Goal: Task Accomplishment & Management: Use online tool/utility

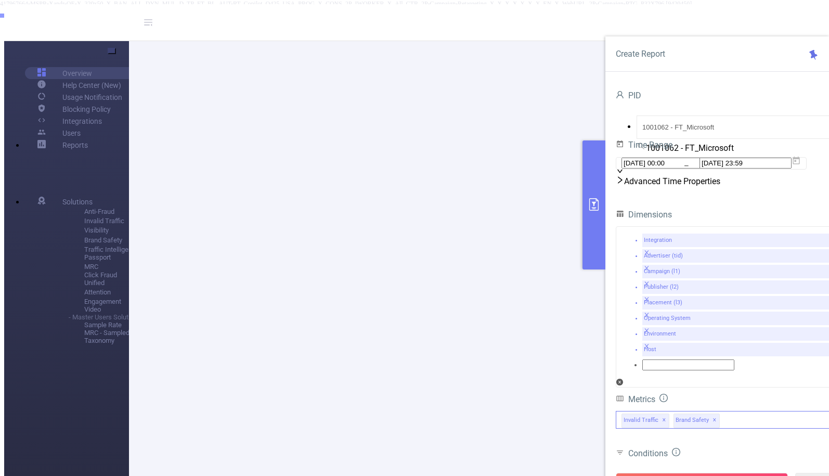
click at [712, 414] on span "✕" at bounding box center [714, 420] width 4 height 12
click at [649, 296] on icon "icon: close" at bounding box center [646, 299] width 6 height 6
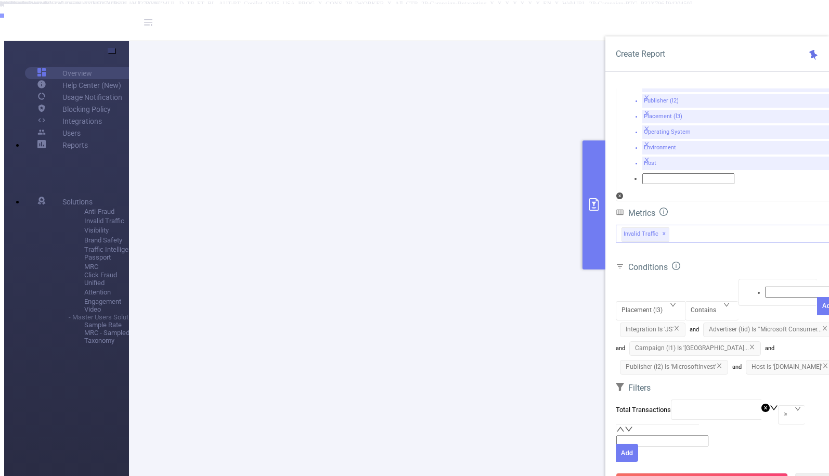
click at [822, 362] on icon "icon: close" at bounding box center [825, 365] width 6 height 6
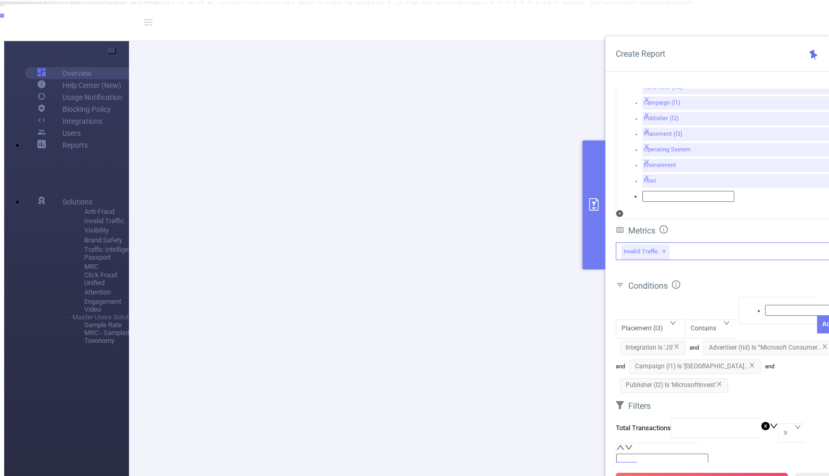
click at [703, 472] on button "Run Report" at bounding box center [701, 481] width 172 height 19
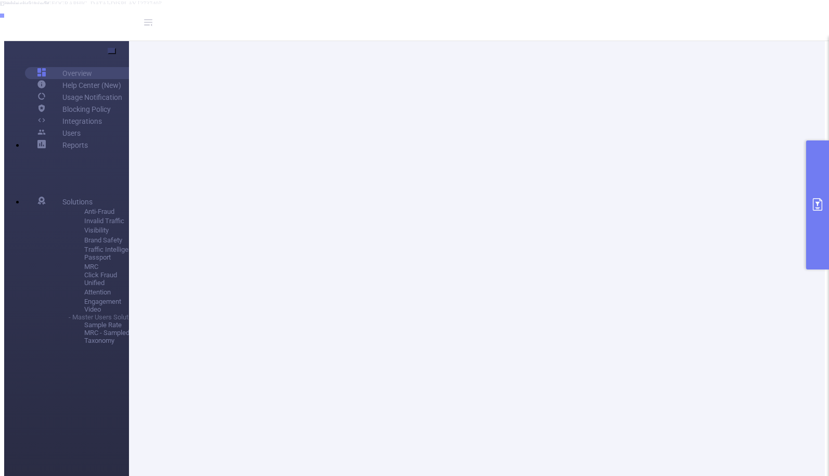
scroll to position [254, 0]
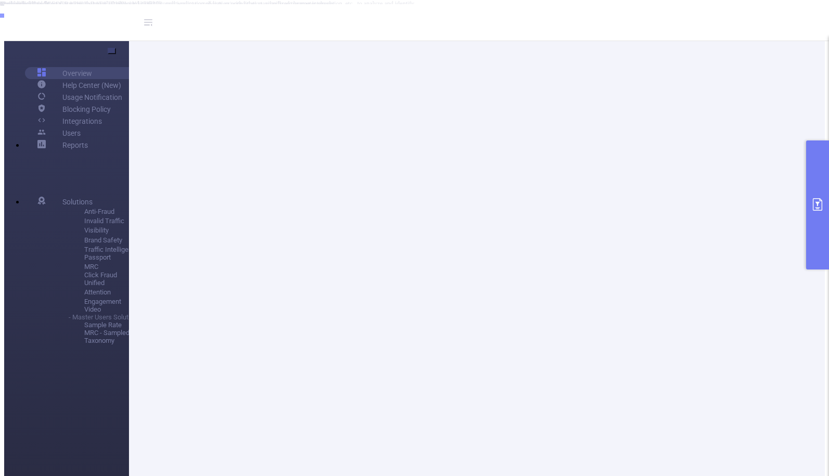
click at [813, 189] on button "primary" at bounding box center [817, 204] width 23 height 129
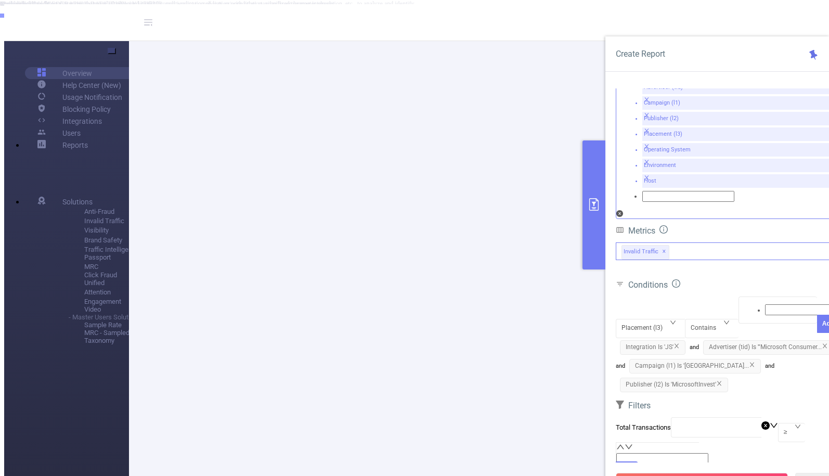
click at [649, 190] on icon "icon: close" at bounding box center [646, 193] width 6 height 6
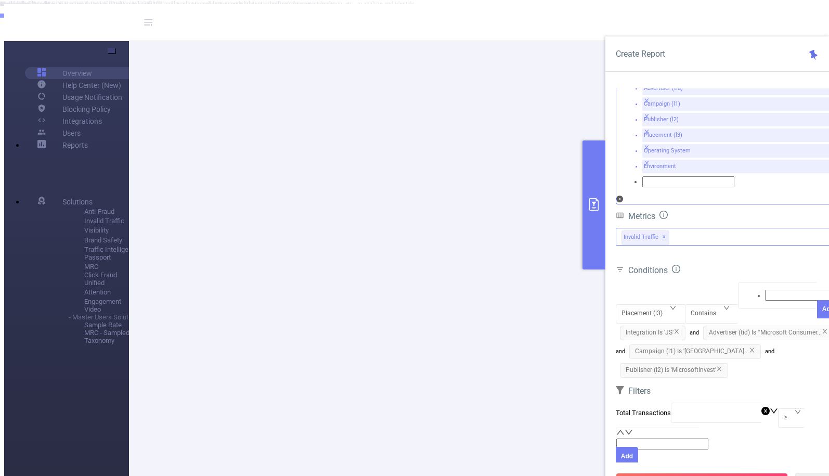
click at [649, 176] on icon "icon: close" at bounding box center [646, 179] width 6 height 6
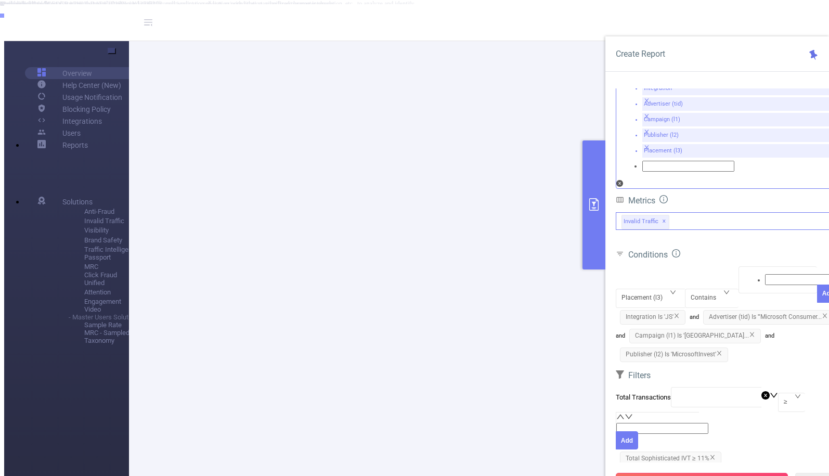
click at [687, 472] on button "Run Report" at bounding box center [701, 481] width 172 height 19
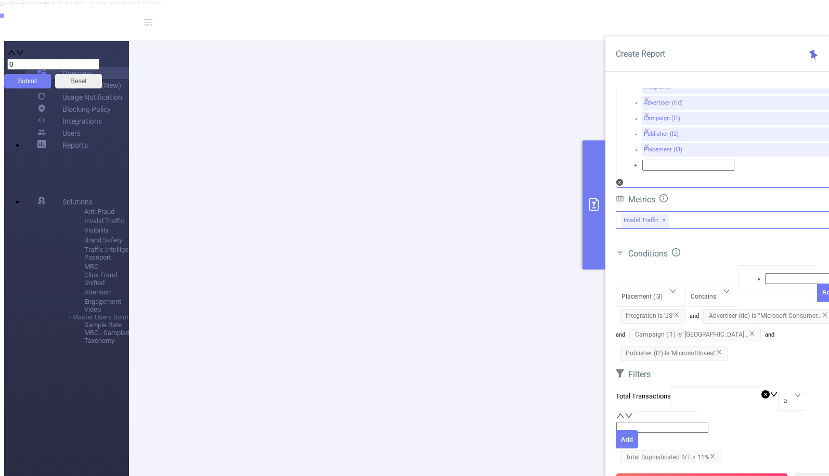
scroll to position [119, 0]
click at [751, 136] on div "Integration Advertiser (tid) Campaign (l1) Publisher (l2) Placement (l3)" at bounding box center [727, 130] width 224 height 114
type input "oper"
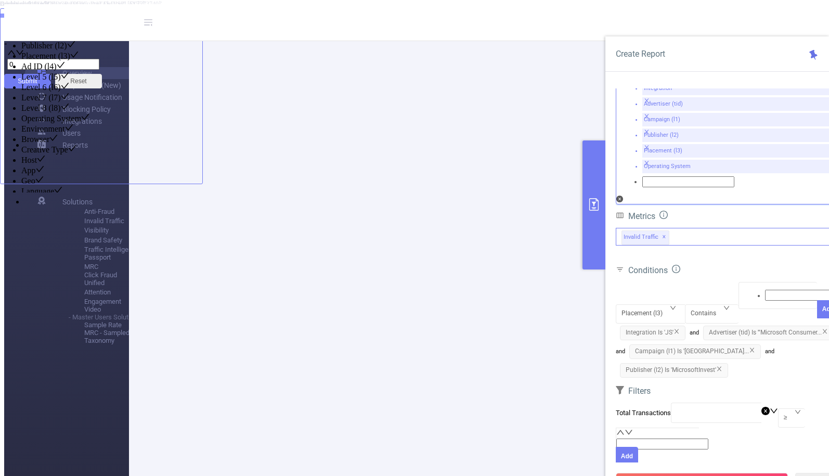
scroll to position [11, 0]
click at [748, 350] on form "Dimensions Integration Advertiser (tid) Campaign (l1) Publisher (l2) Placement …" at bounding box center [727, 271] width 224 height 433
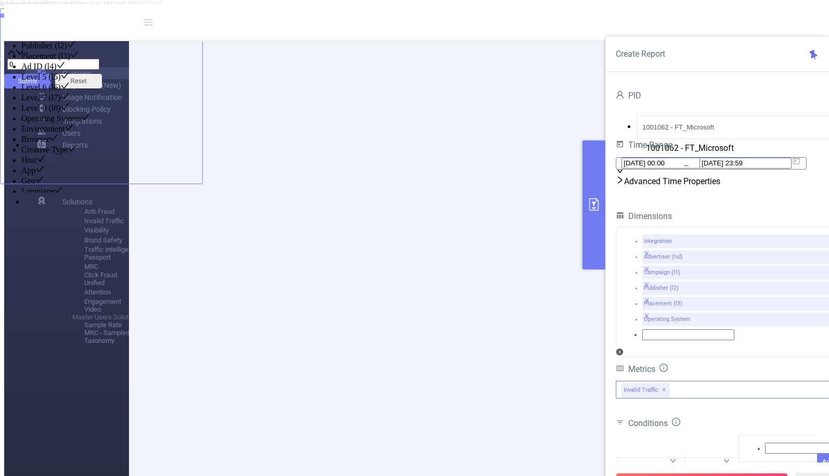
click at [696, 169] on span "2025-06-15 00:00 _ 2025-06-18 23:59" at bounding box center [710, 163] width 191 height 12
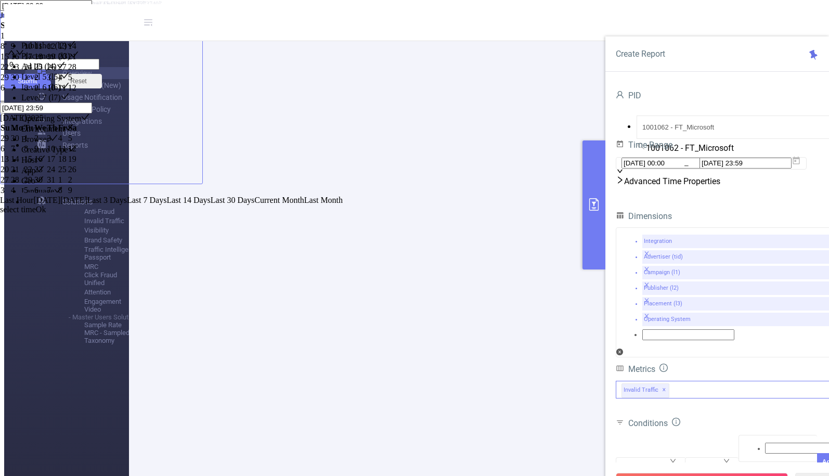
click at [44, 122] on link at bounding box center [44, 117] width 0 height 9
click at [46, 164] on div "13" at bounding box center [39, 158] width 11 height 9
click at [10, 174] on div "17" at bounding box center [5, 169] width 9 height 9
type input "2025-08-13 00:00"
type input "[DATE] 23:59"
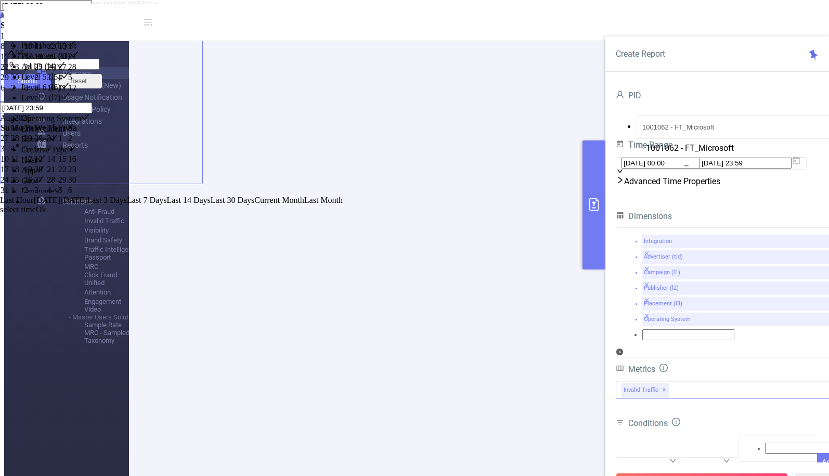
type input "2025-08-13 00:00"
type input "[DATE] 23:59"
click at [46, 223] on link "Ok" at bounding box center [41, 218] width 10 height 9
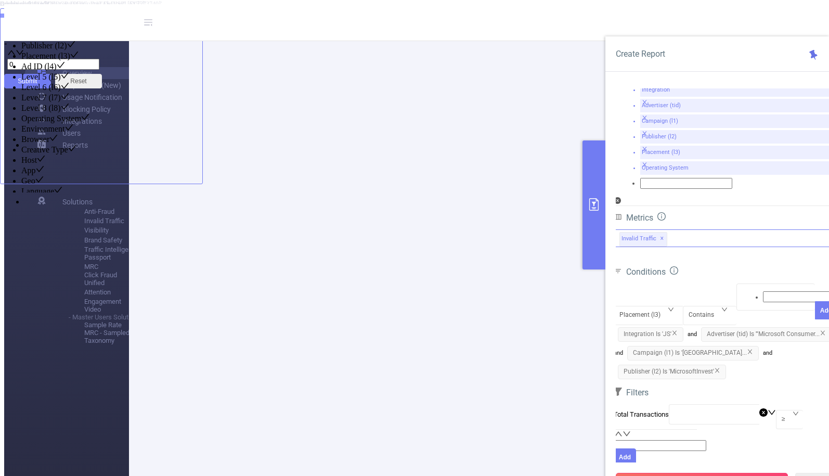
click at [726, 472] on button "Run Report" at bounding box center [701, 481] width 172 height 19
click at [732, 175] on input at bounding box center [686, 180] width 92 height 11
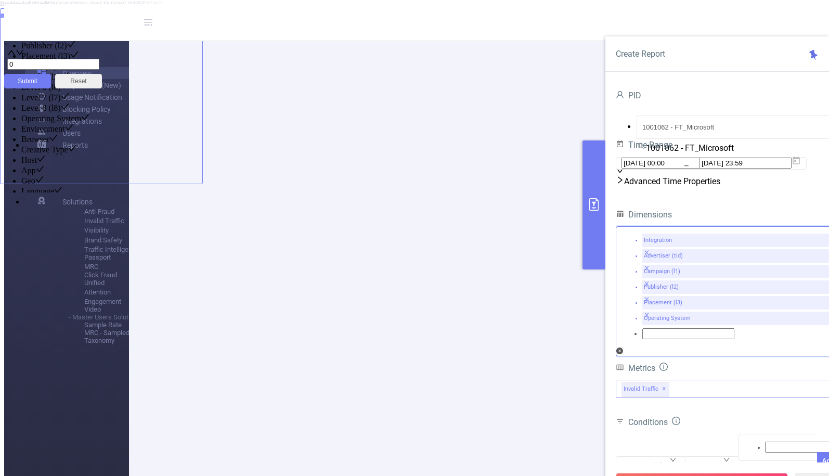
click at [770, 137] on form "PID 1001062 - FT_Microsoft 1001062 - FT_Microsoft Time Range 2025-08-13 00:00 _…" at bounding box center [727, 138] width 224 height 101
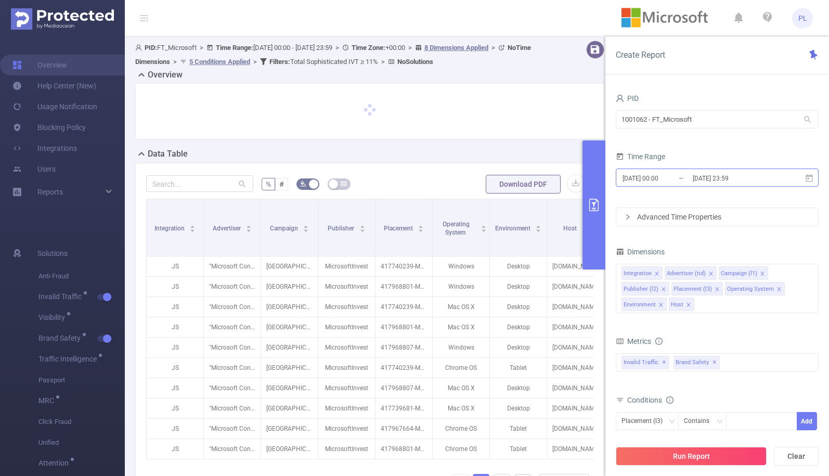
click at [681, 184] on input "[DATE] 00:00" at bounding box center [663, 178] width 84 height 14
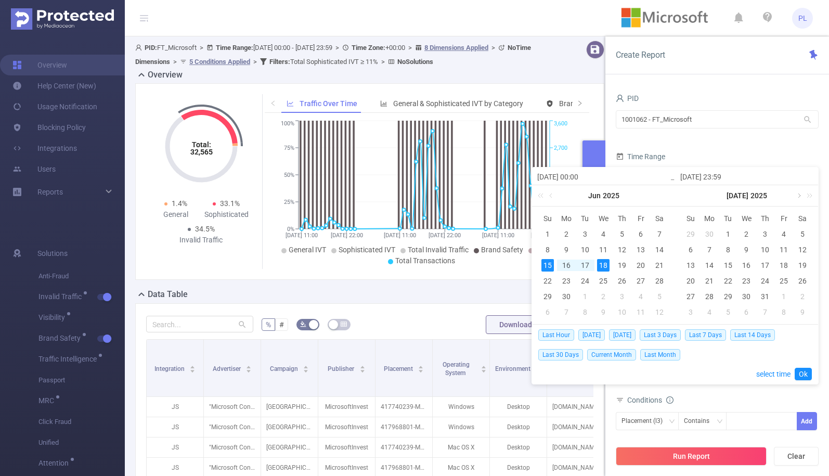
click at [799, 194] on link at bounding box center [797, 195] width 9 height 21
click at [688, 265] on div "10" at bounding box center [690, 265] width 12 height 12
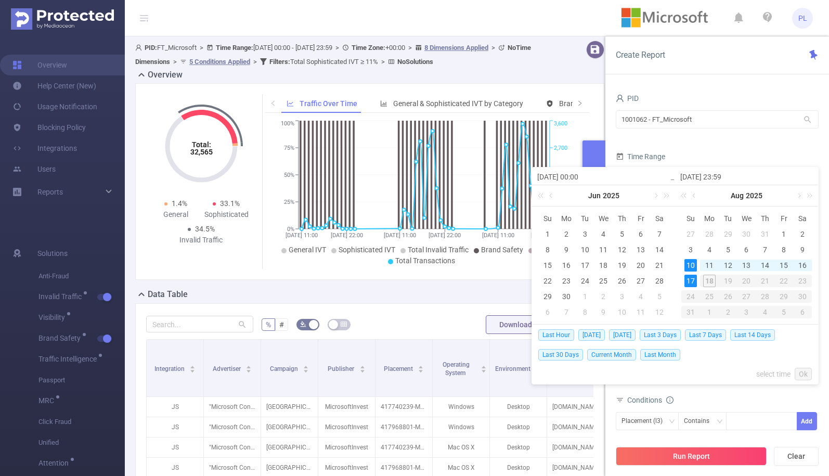
click at [686, 275] on div "17" at bounding box center [690, 280] width 12 height 12
type input "[DATE] 00:00"
type input "[DATE] 23:59"
type input "[DATE] 00:00"
type input "[DATE] 23:59"
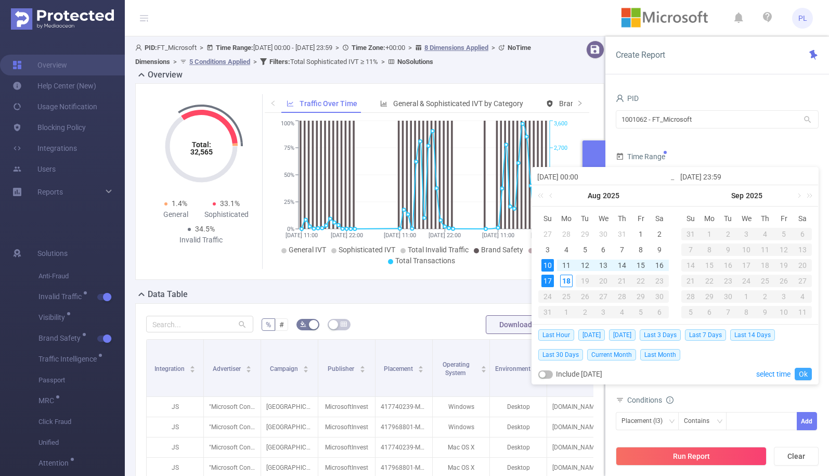
click at [807, 370] on link "Ok" at bounding box center [802, 373] width 17 height 12
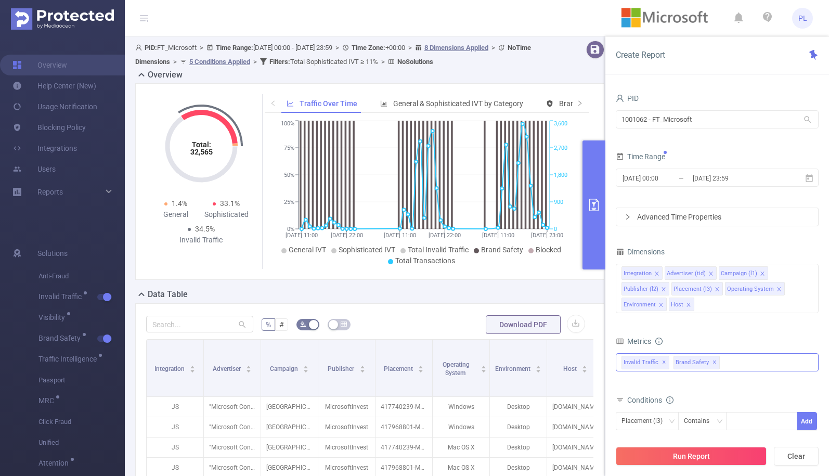
click at [712, 361] on span "✕" at bounding box center [714, 362] width 4 height 12
click at [704, 457] on button "Run Report" at bounding box center [690, 455] width 151 height 19
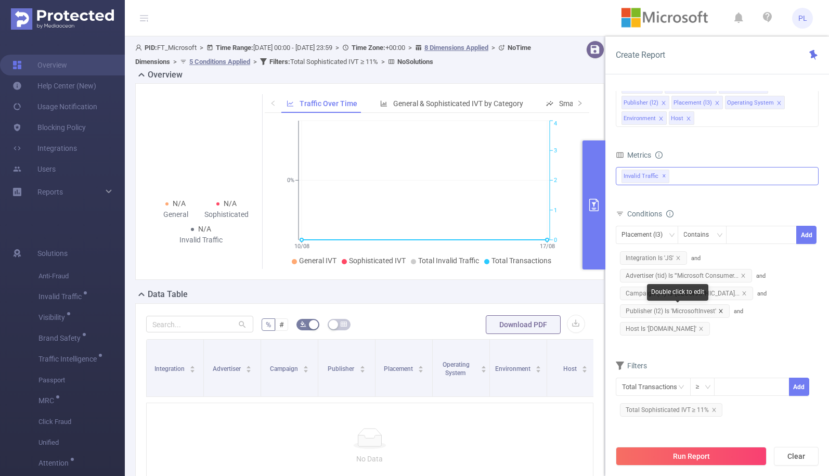
click at [720, 311] on icon "icon: close" at bounding box center [720, 311] width 4 height 4
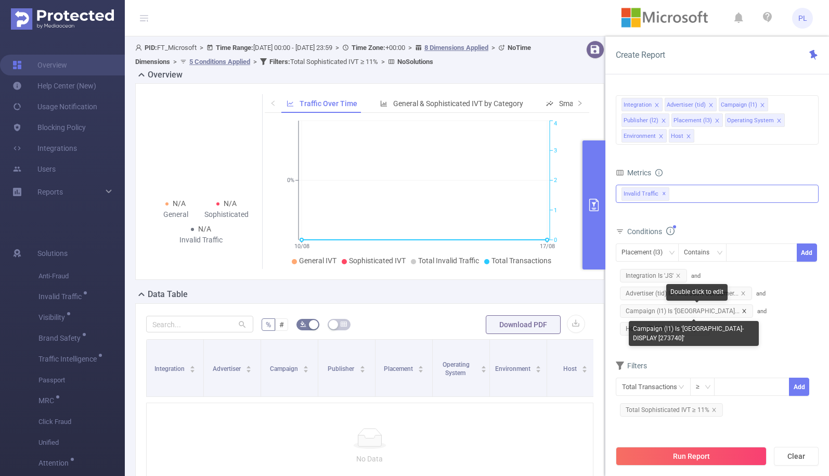
click at [746, 312] on icon "icon: close" at bounding box center [743, 310] width 5 height 5
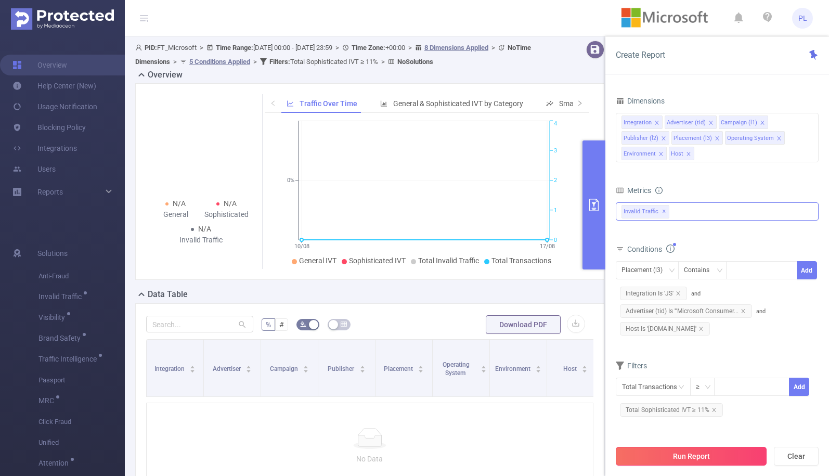
click at [688, 454] on button "Run Report" at bounding box center [690, 455] width 151 height 19
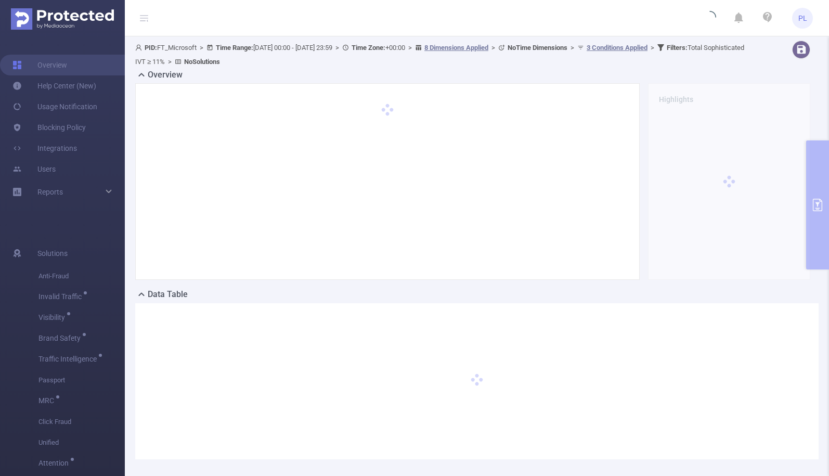
click at [815, 187] on div "PID: FT_Microsoft > Time Range: [DATE] 00:00 - [DATE] 23:59 > Time Zone: +00:00…" at bounding box center [477, 257] width 704 height 443
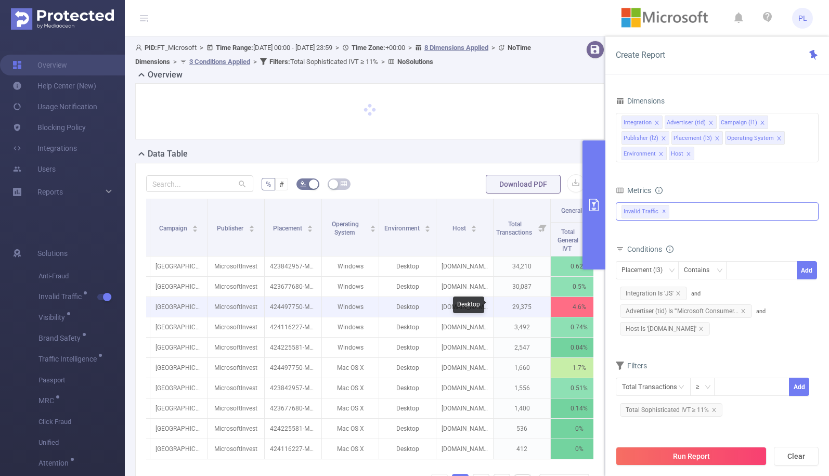
scroll to position [0, 249]
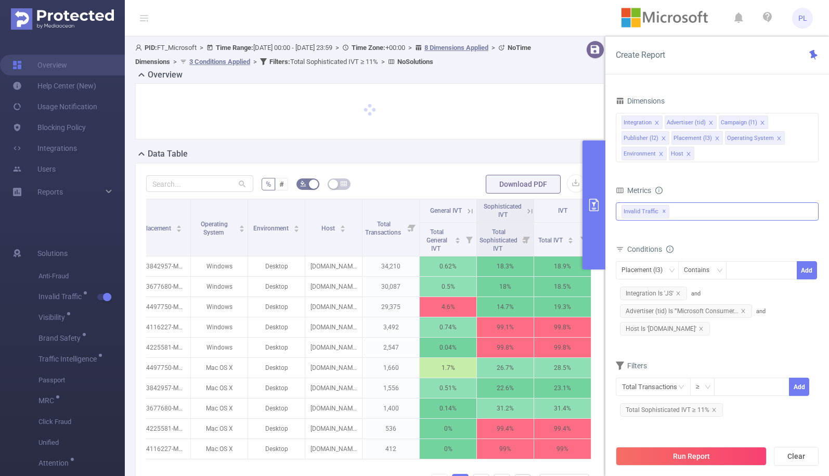
click at [527, 211] on icon at bounding box center [529, 210] width 5 height 5
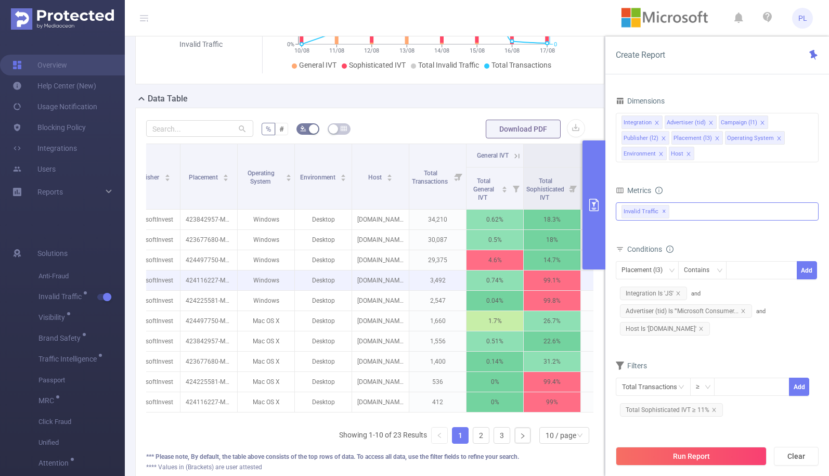
scroll to position [276, 0]
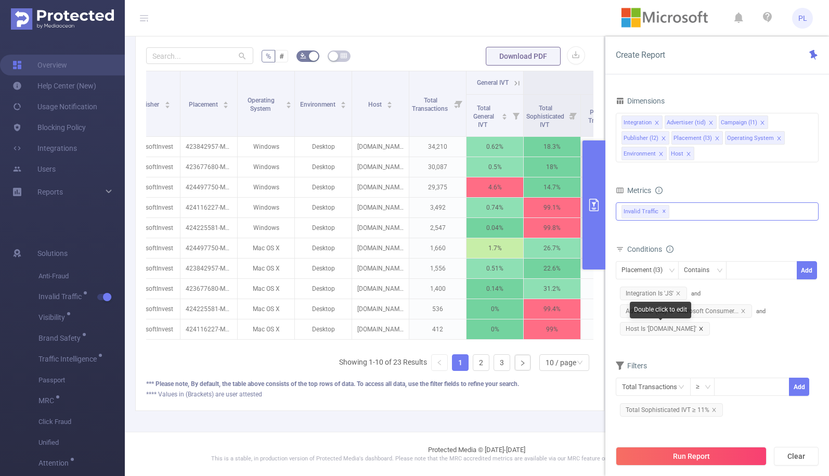
click at [698, 329] on icon "icon: close" at bounding box center [700, 328] width 5 height 5
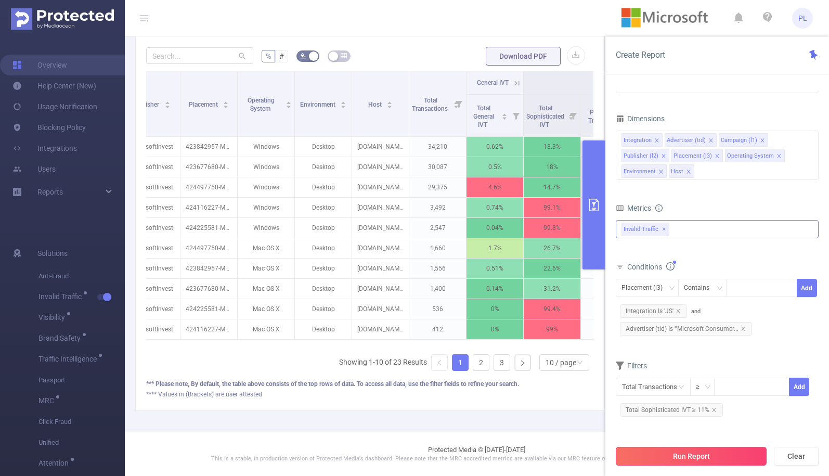
click at [673, 461] on button "Run Report" at bounding box center [690, 455] width 151 height 19
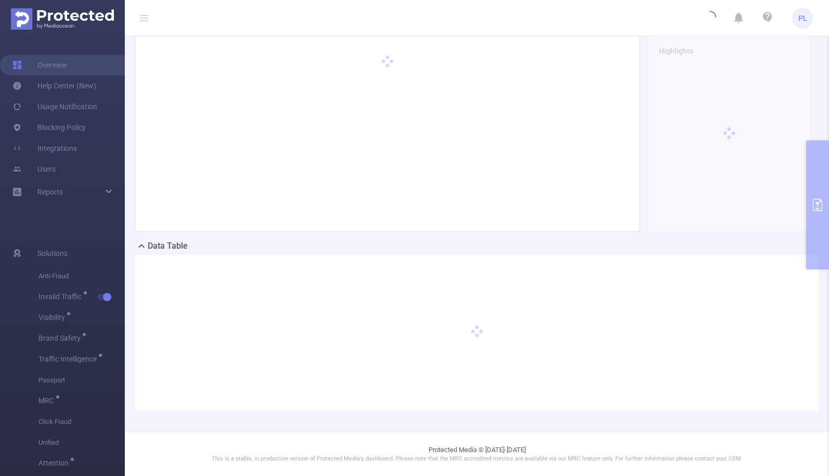
scroll to position [48, 0]
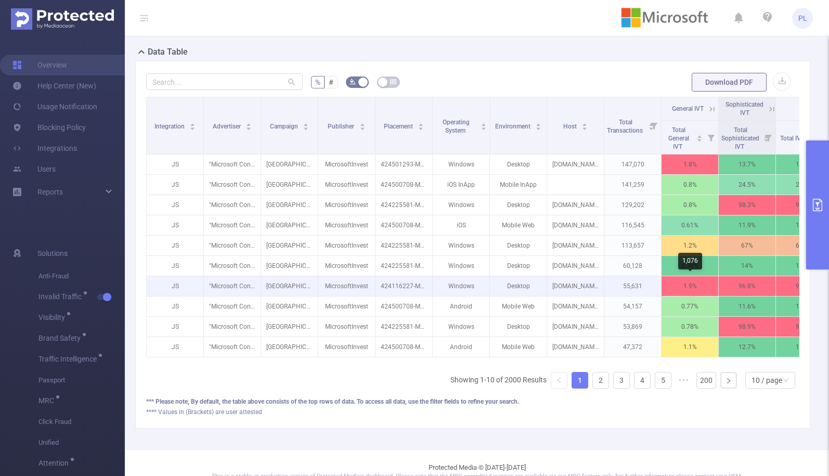
scroll to position [0, 44]
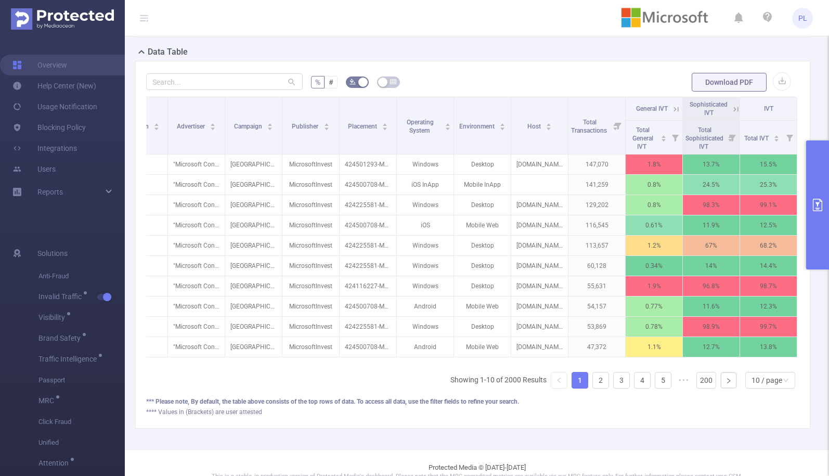
click at [733, 108] on icon at bounding box center [735, 109] width 5 height 5
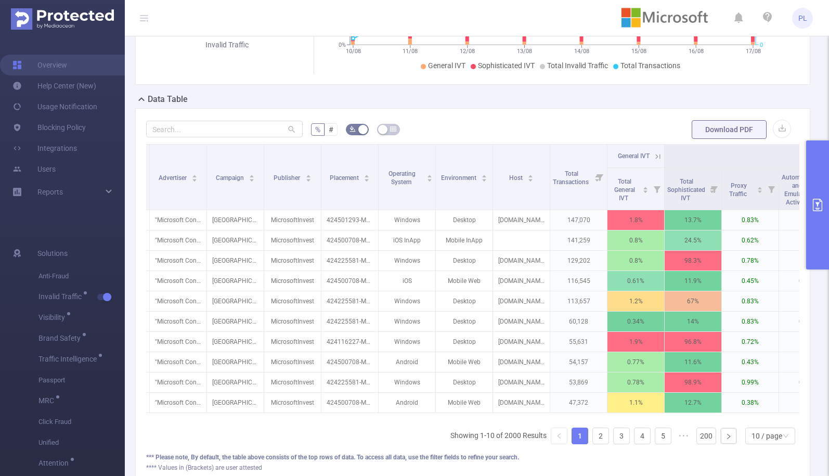
scroll to position [78, 0]
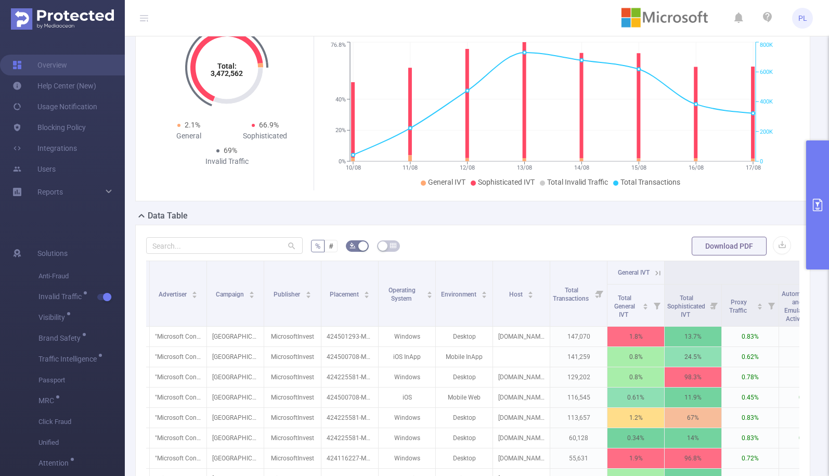
click at [814, 162] on button "primary" at bounding box center [817, 204] width 23 height 129
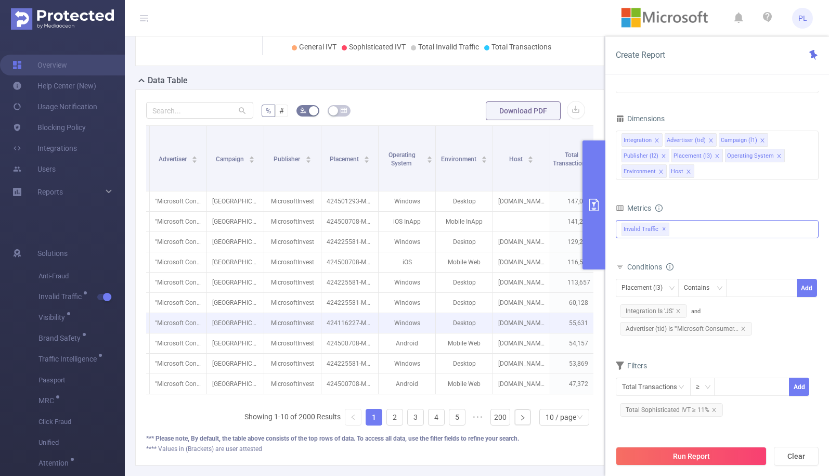
scroll to position [262, 0]
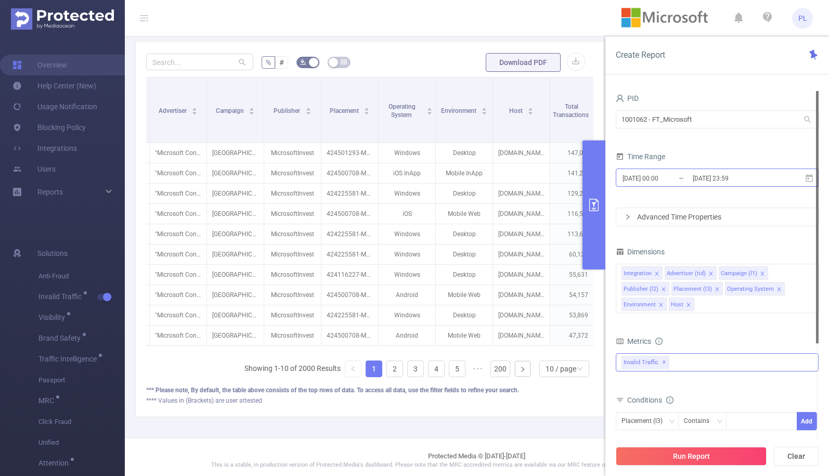
click at [681, 174] on input "[DATE] 00:00" at bounding box center [663, 178] width 84 height 14
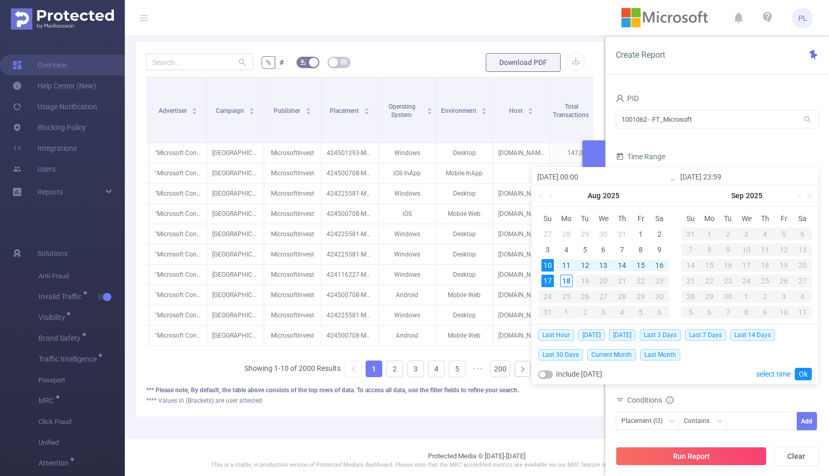
click at [548, 283] on div "17" at bounding box center [547, 280] width 12 height 12
click at [544, 280] on div "17" at bounding box center [547, 280] width 12 height 12
type input "[DATE] 00:00"
click at [803, 376] on link "Ok" at bounding box center [802, 373] width 17 height 12
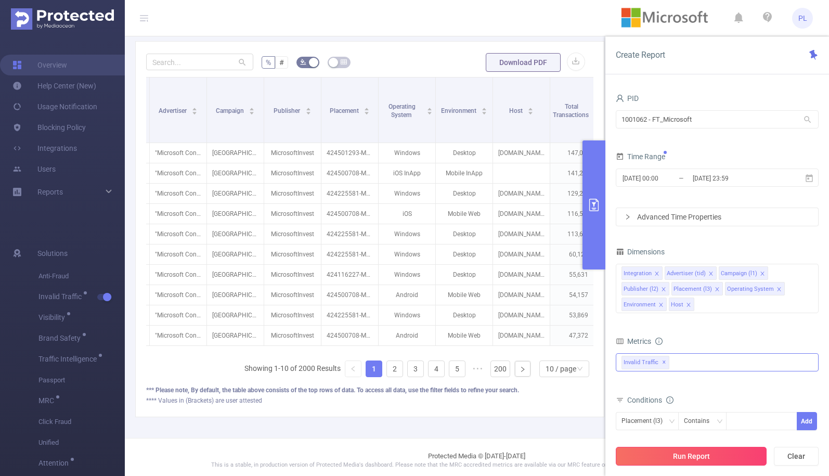
click at [711, 457] on button "Run Report" at bounding box center [690, 455] width 151 height 19
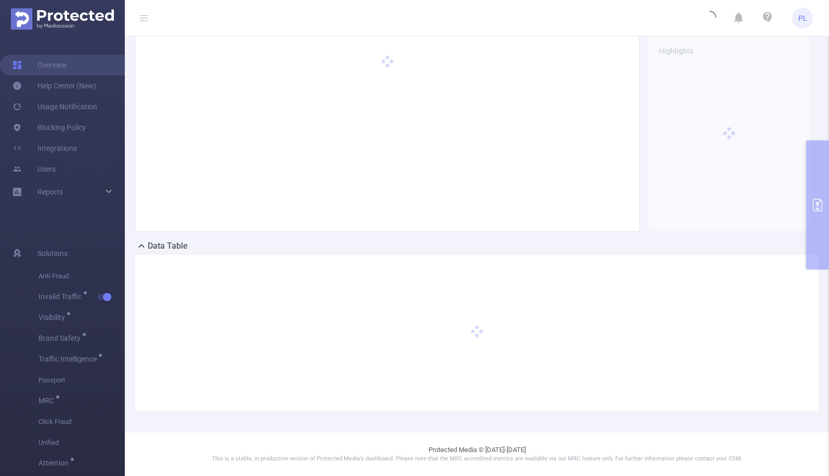
scroll to position [48, 0]
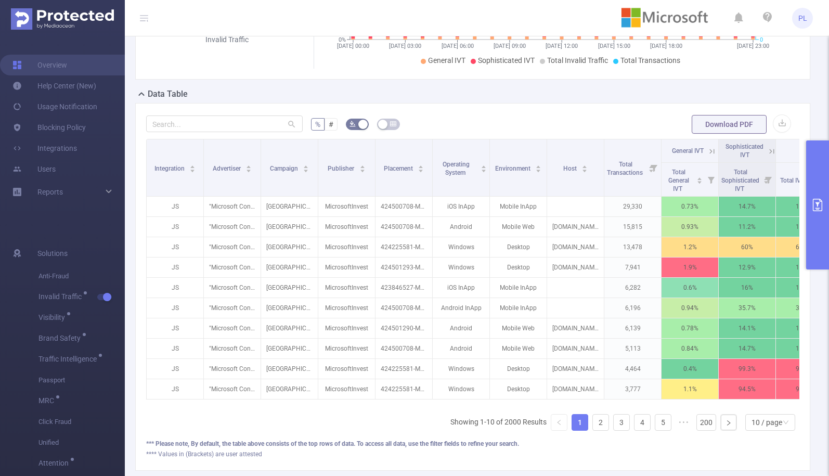
scroll to position [0, 44]
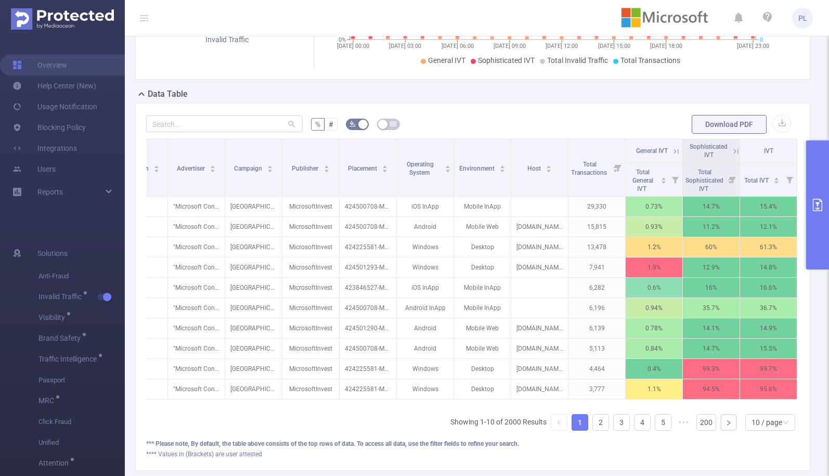
click at [731, 152] on icon at bounding box center [735, 151] width 9 height 9
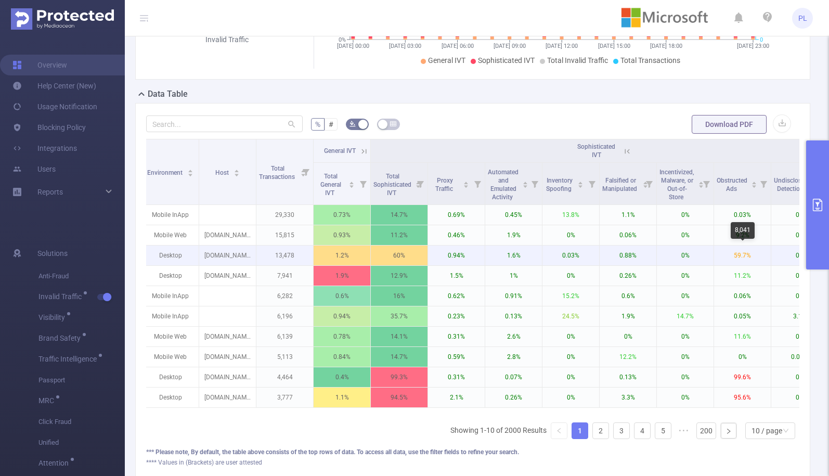
scroll to position [0, 388]
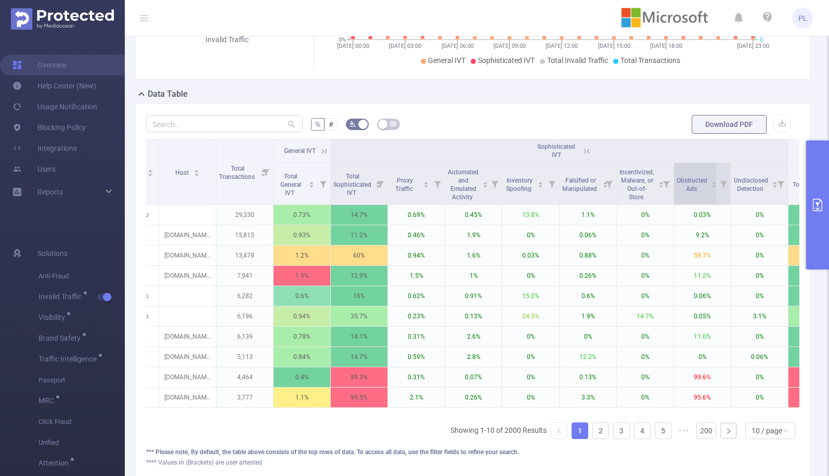
click at [713, 189] on div "Obstructed Ads" at bounding box center [696, 183] width 41 height 19
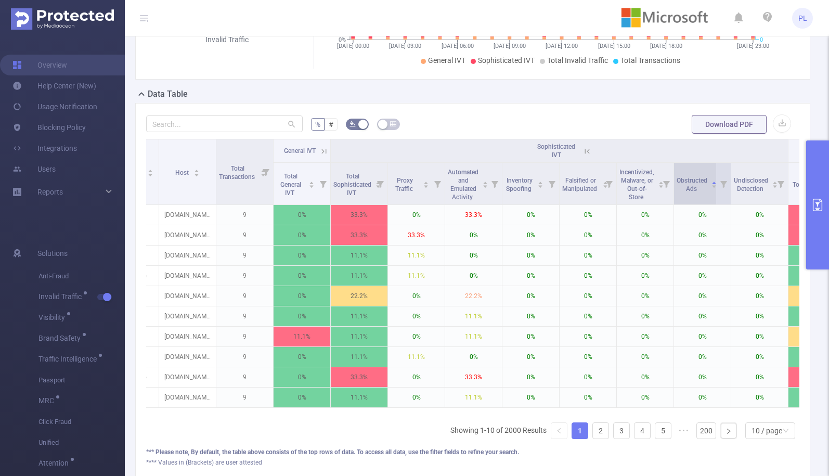
click at [714, 187] on icon "icon: caret-down" at bounding box center [714, 186] width 6 height 6
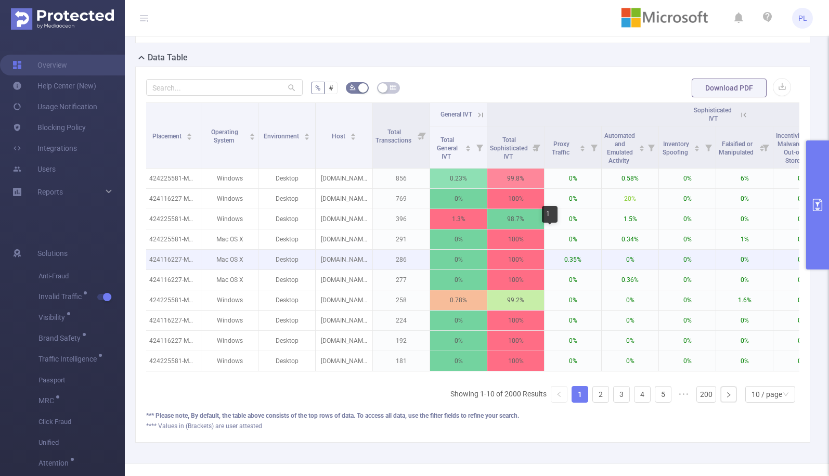
scroll to position [0, 233]
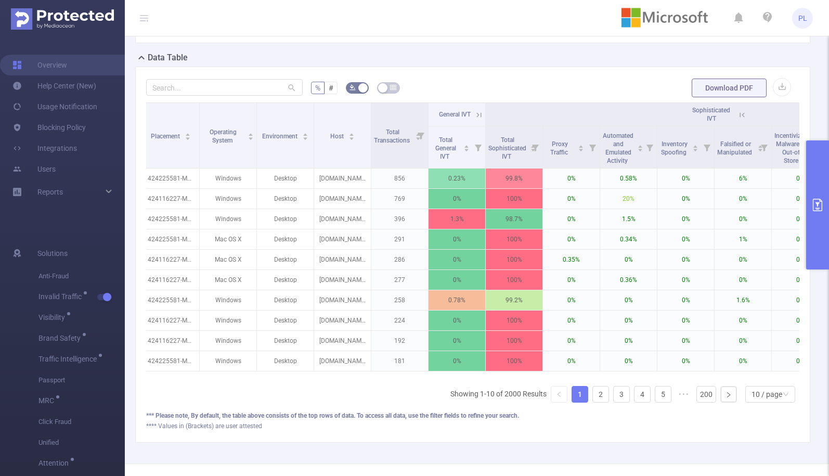
click at [818, 179] on button "primary" at bounding box center [817, 204] width 23 height 129
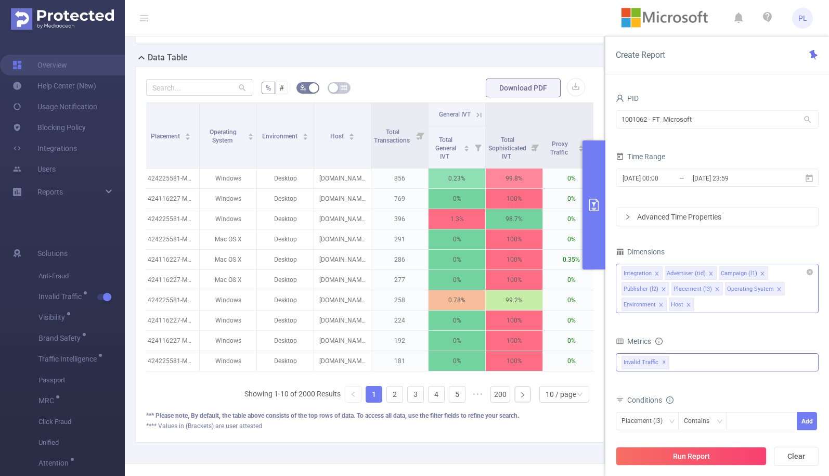
click at [688, 305] on icon "icon: close" at bounding box center [688, 305] width 4 height 4
click at [659, 304] on icon "icon: close" at bounding box center [660, 304] width 5 height 5
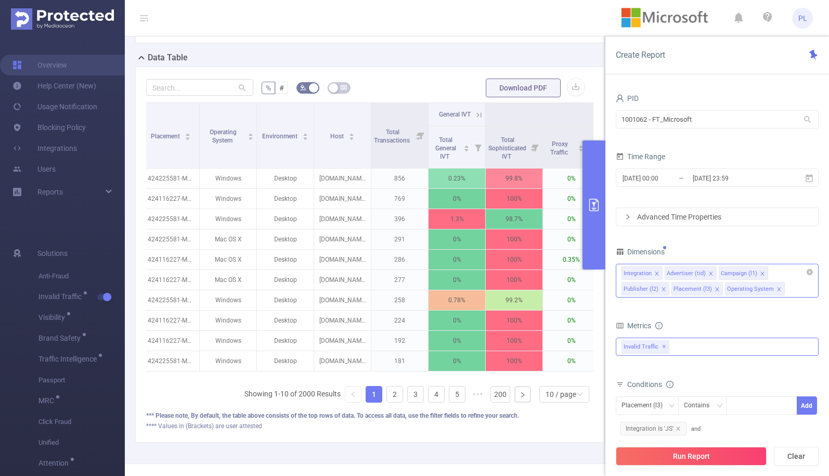
click at [776, 289] on icon "icon: close" at bounding box center [778, 288] width 5 height 5
click at [680, 454] on button "Run Report" at bounding box center [690, 455] width 151 height 19
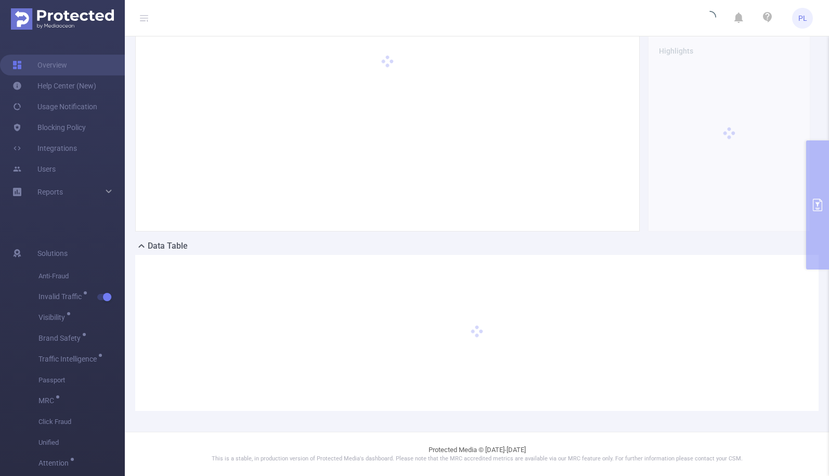
scroll to position [48, 0]
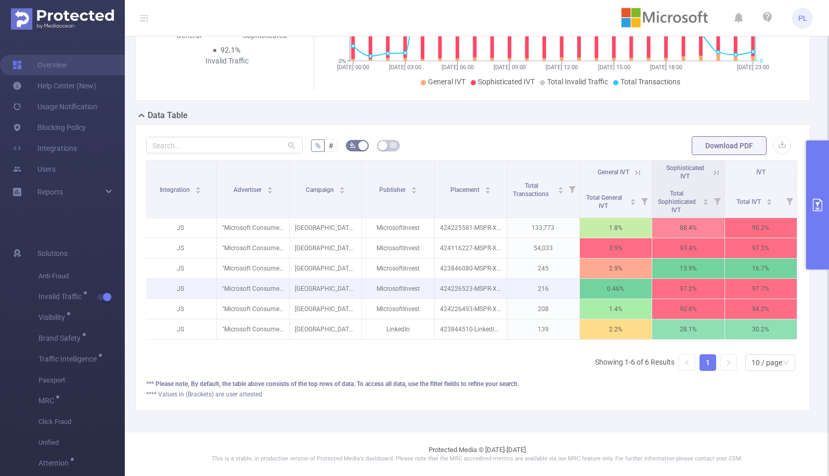
scroll to position [181, 0]
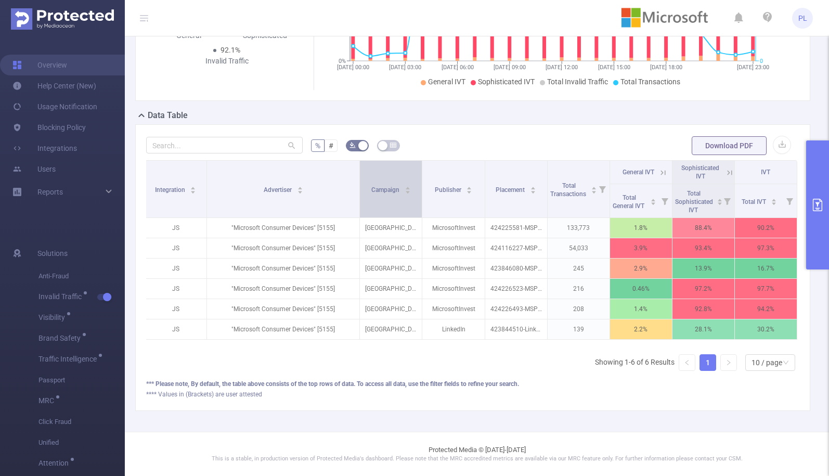
drag, startPoint x: 287, startPoint y: 168, endPoint x: 360, endPoint y: 168, distance: 73.3
click at [360, 168] on tr "Integration Advertiser Campaign Publisher Placement Total Transactions General …" at bounding box center [470, 172] width 652 height 23
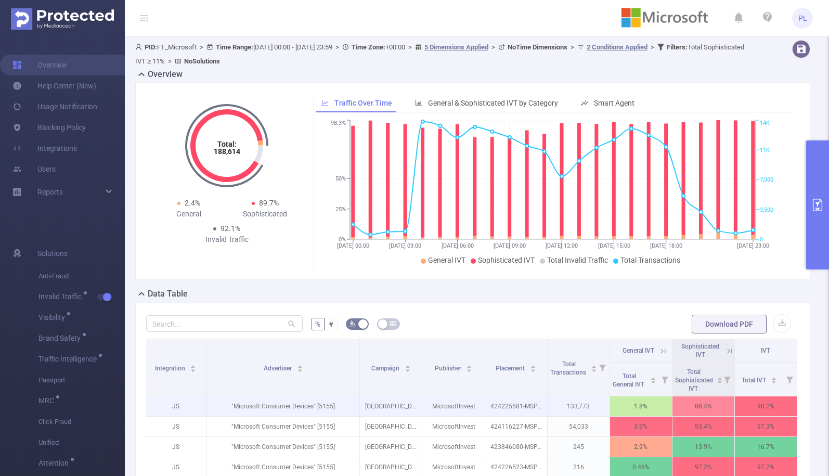
scroll to position [0, 0]
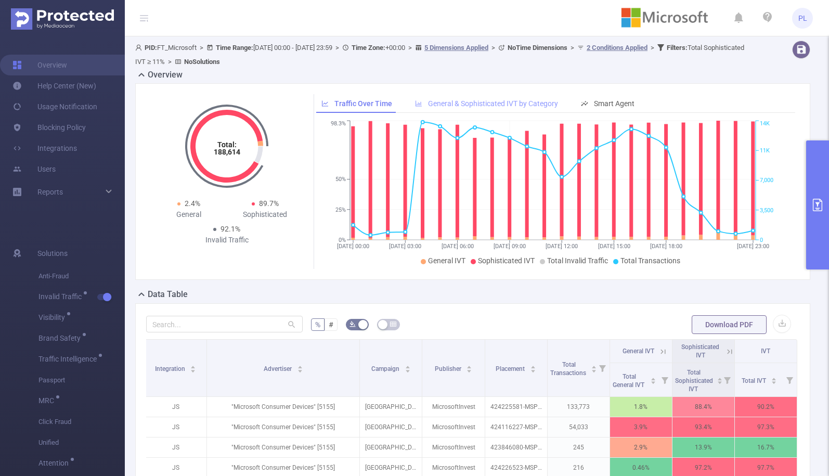
click at [488, 103] on span "General & Sophisticated IVT by Category" at bounding box center [493, 103] width 130 height 8
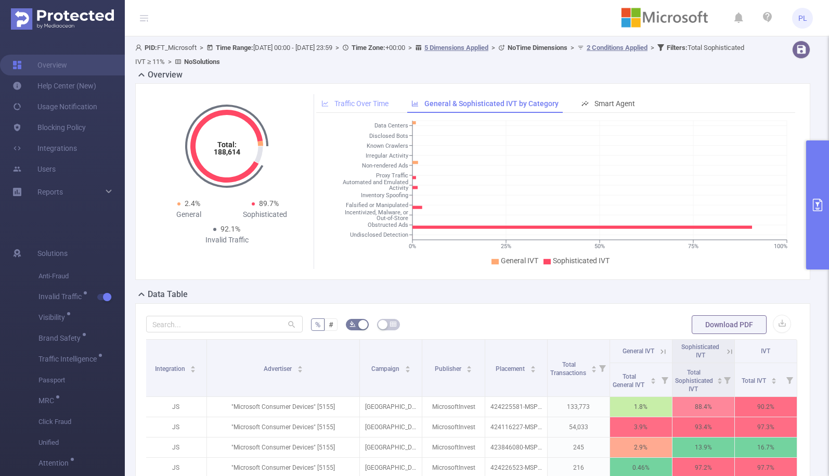
click at [364, 103] on span "Traffic Over Time" at bounding box center [361, 103] width 54 height 8
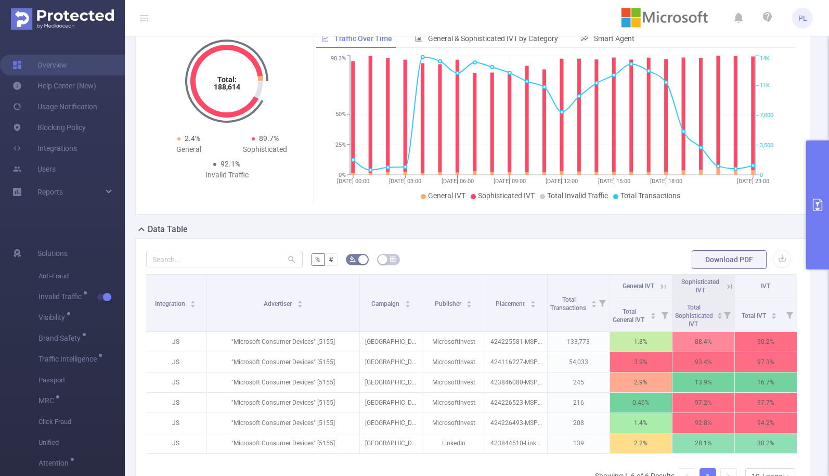
scroll to position [187, 0]
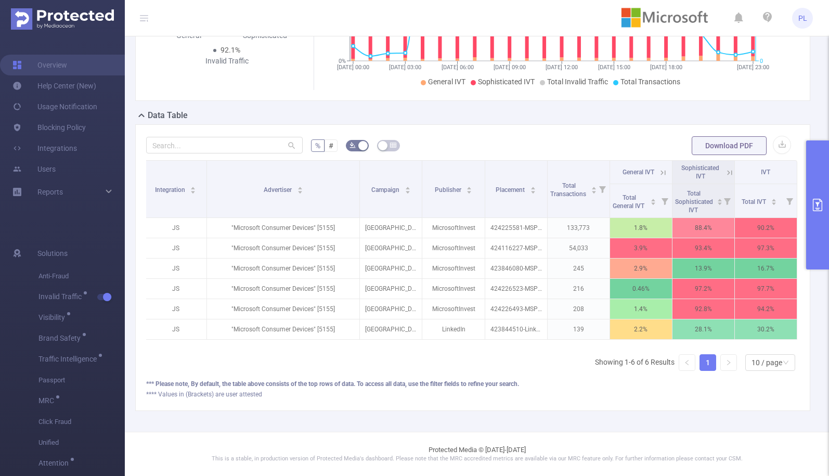
click at [811, 196] on button "primary" at bounding box center [817, 204] width 23 height 129
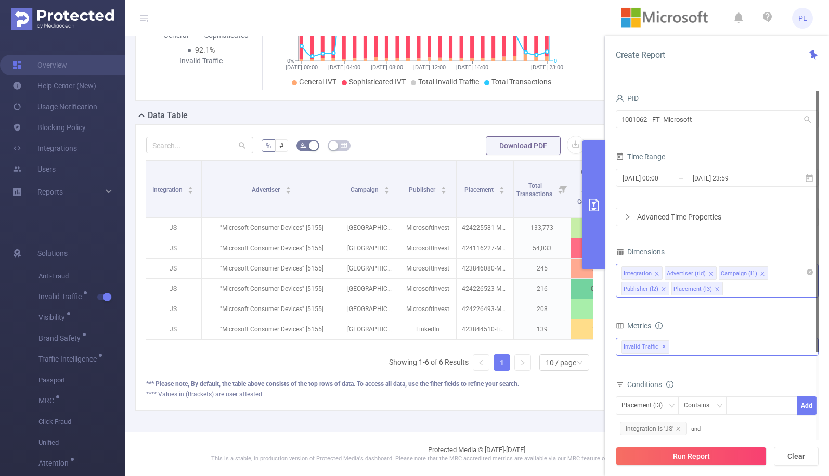
click at [414, 135] on form "% # Download PDF" at bounding box center [369, 145] width 447 height 21
click at [597, 207] on icon "primary" at bounding box center [593, 205] width 12 height 12
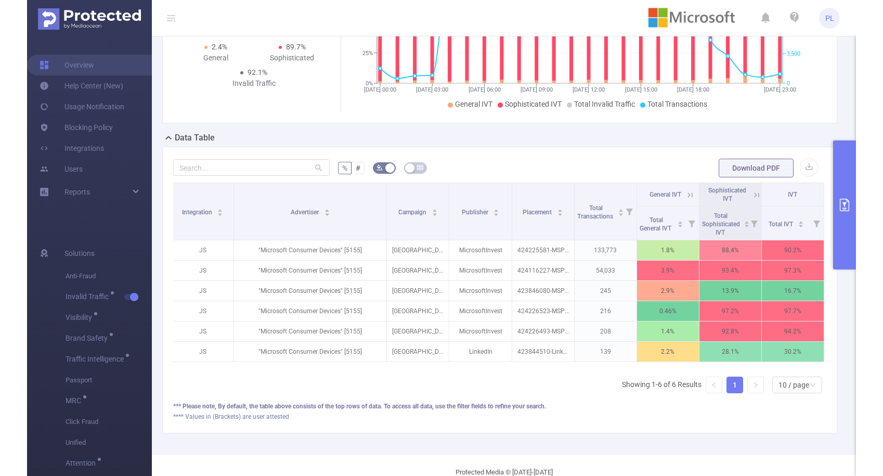
scroll to position [144, 0]
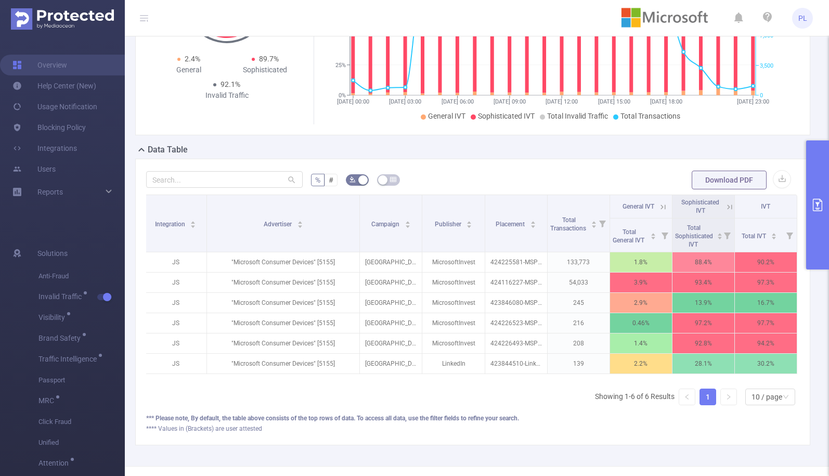
click at [815, 206] on icon "primary" at bounding box center [817, 205] width 12 height 12
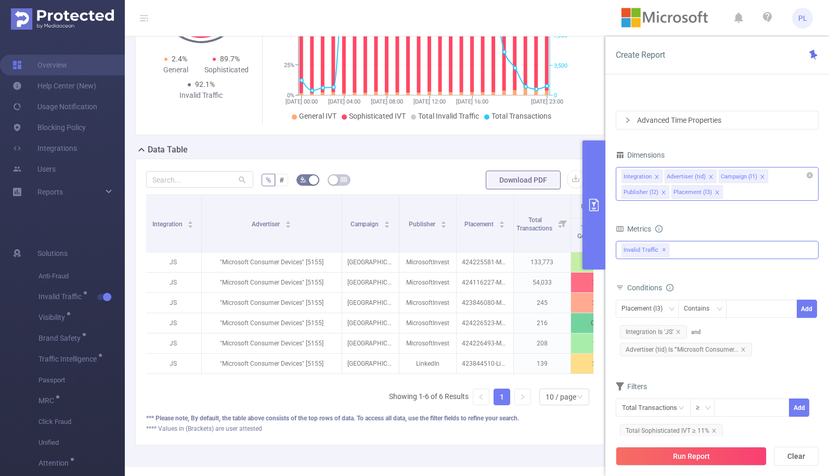
click at [458, 179] on form "% # Download PDF" at bounding box center [369, 179] width 447 height 21
click at [596, 204] on icon "primary" at bounding box center [593, 205] width 12 height 12
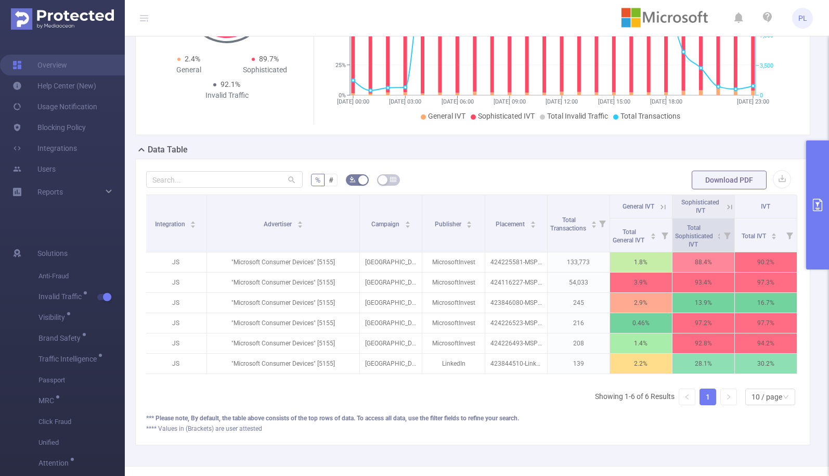
click at [719, 237] on icon at bounding box center [726, 234] width 15 height 33
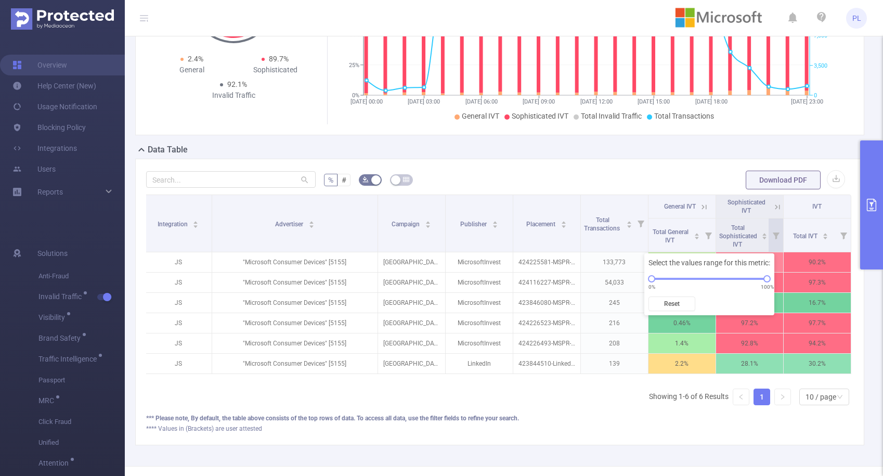
click at [678, 180] on form "% # Download PDF" at bounding box center [499, 179] width 707 height 21
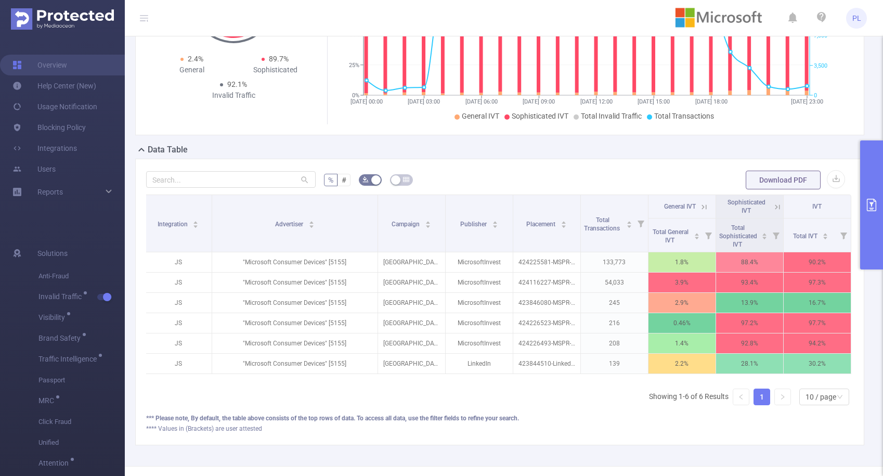
scroll to position [0, 0]
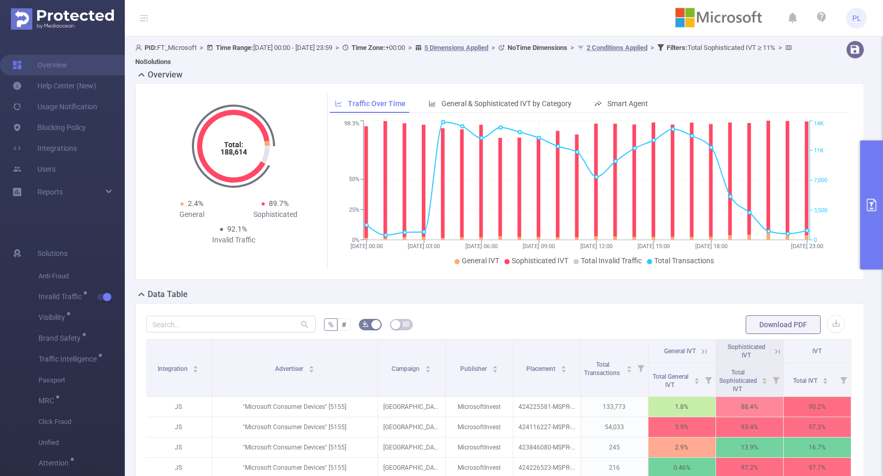
click at [828, 221] on button "primary" at bounding box center [871, 204] width 23 height 129
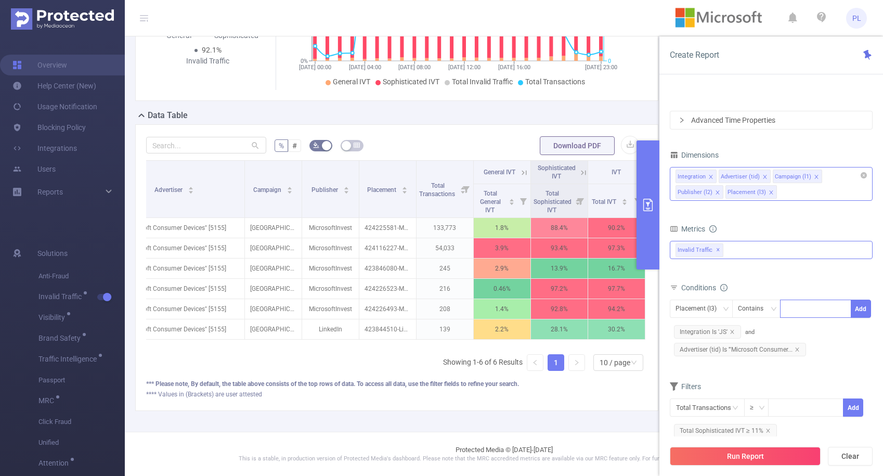
scroll to position [0, 107]
click at [788, 193] on div "Integration Advertiser (tid) Campaign (l1) Publisher (l2) Placement (l3)" at bounding box center [770, 184] width 203 height 34
type input "host"
click at [728, 213] on li "Host" at bounding box center [771, 213] width 202 height 17
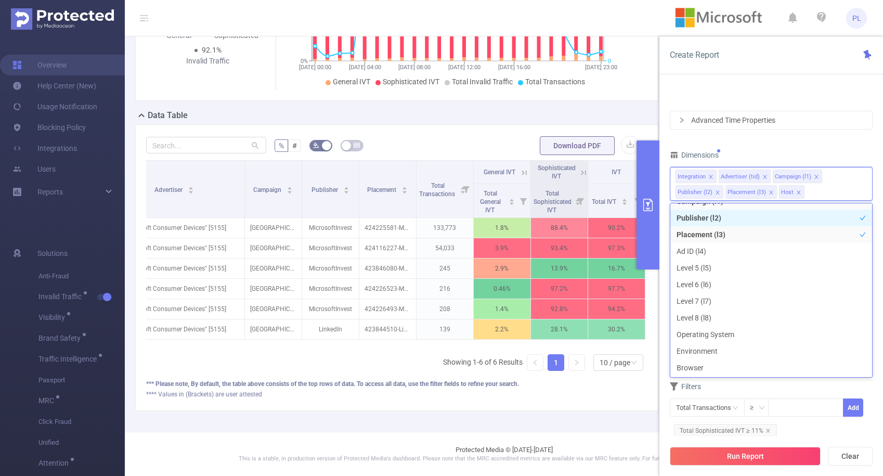
scroll to position [35, 0]
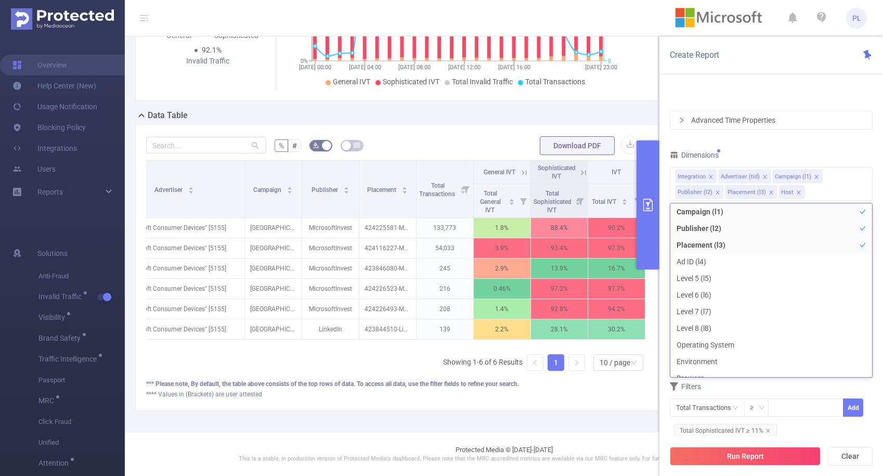
click at [736, 90] on div "PID 1001062 - FT_Microsoft 1001062 - FT_Microsoft Time Range [DATE] 00:00 _ [DA…" at bounding box center [771, 287] width 224 height 413
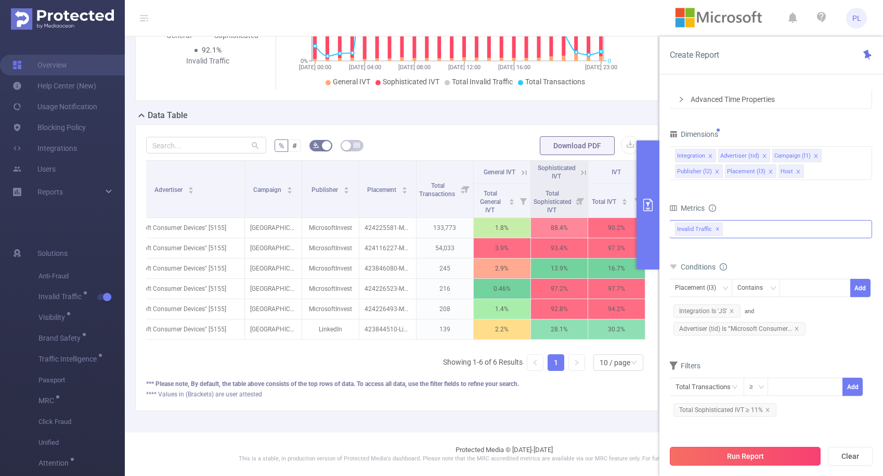
click at [767, 453] on button "Run Report" at bounding box center [744, 455] width 151 height 19
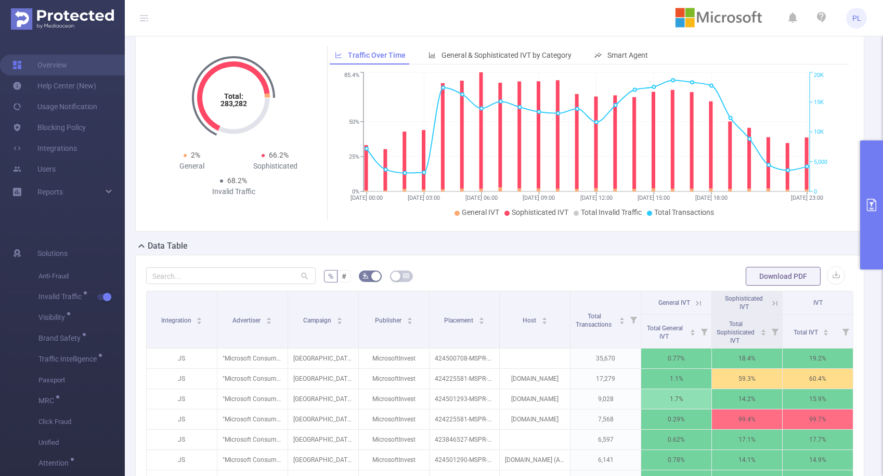
scroll to position [268, 0]
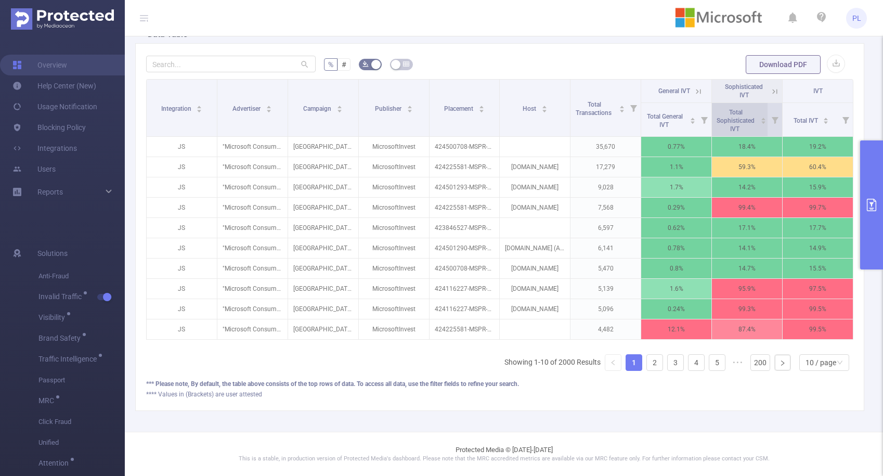
click at [761, 122] on icon "icon: caret-down" at bounding box center [763, 123] width 4 height 3
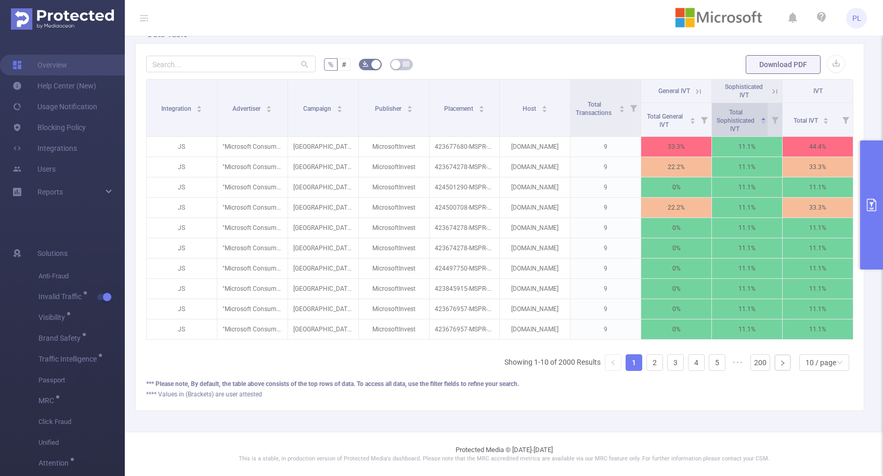
click at [760, 120] on icon "icon: caret-down" at bounding box center [763, 123] width 6 height 6
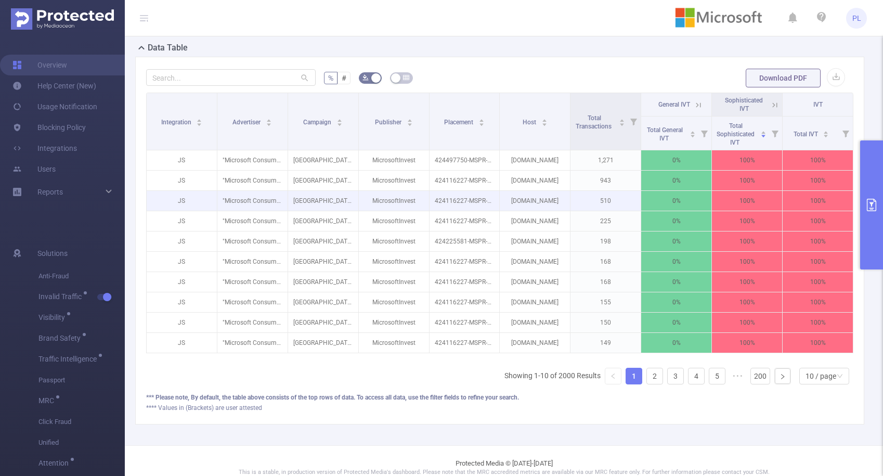
scroll to position [247, 0]
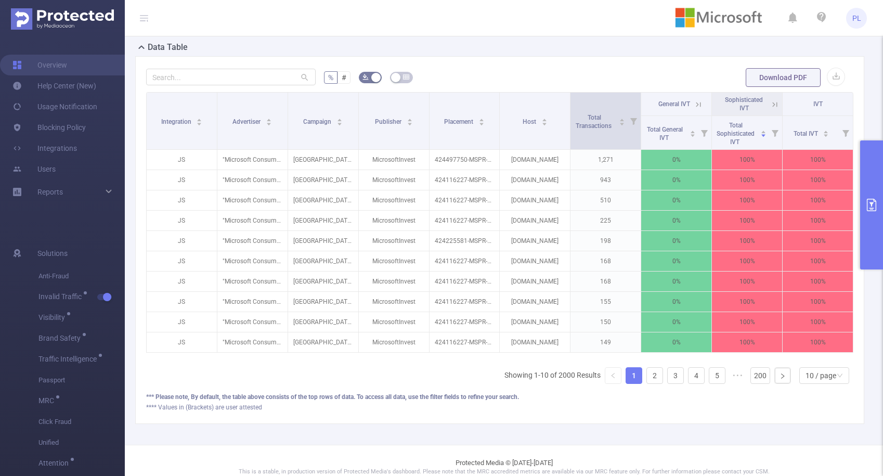
click at [630, 122] on icon at bounding box center [633, 121] width 7 height 7
drag, startPoint x: 511, startPoint y: 176, endPoint x: 534, endPoint y: 176, distance: 22.9
click at [534, 176] on div at bounding box center [532, 176] width 7 height 7
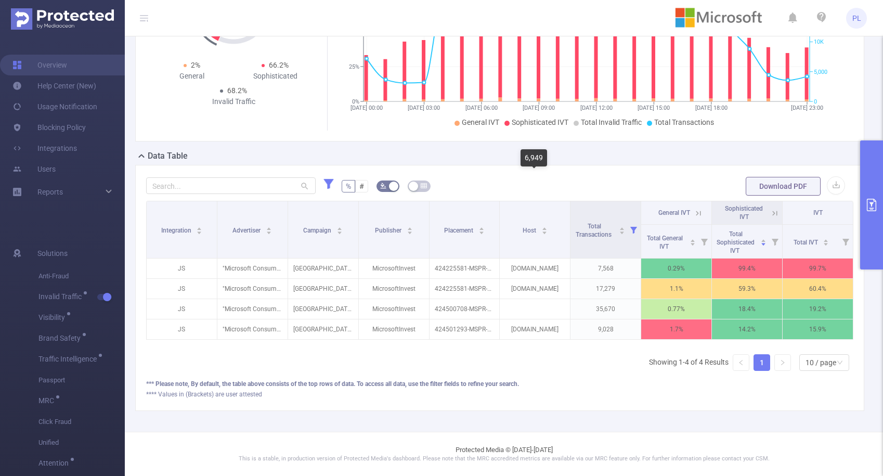
scroll to position [146, 0]
click at [631, 219] on icon at bounding box center [633, 229] width 15 height 57
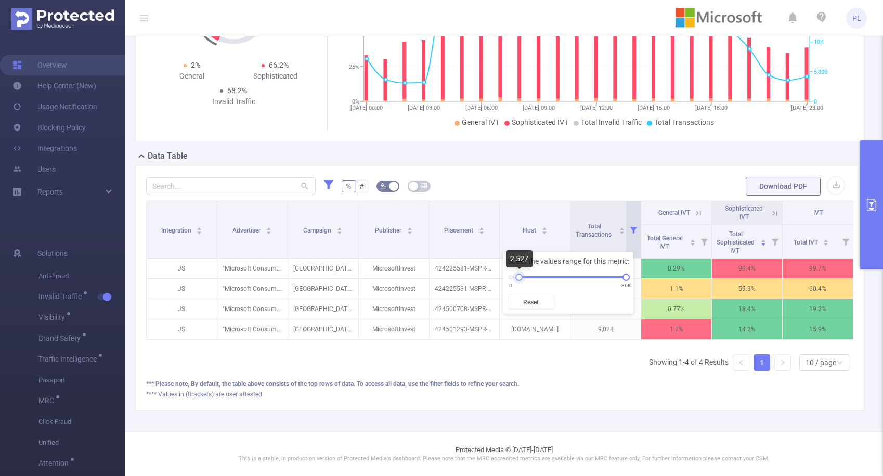
drag, startPoint x: 532, startPoint y: 277, endPoint x: 518, endPoint y: 277, distance: 14.6
click at [518, 277] on div at bounding box center [518, 276] width 7 height 7
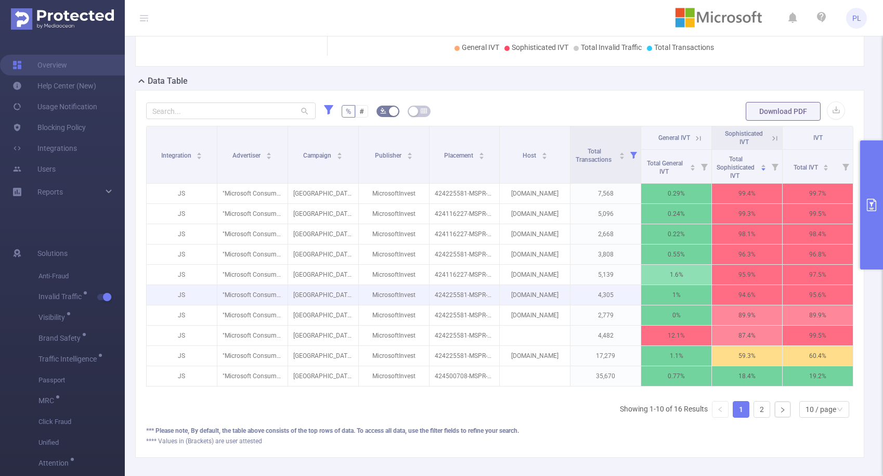
scroll to position [213, 0]
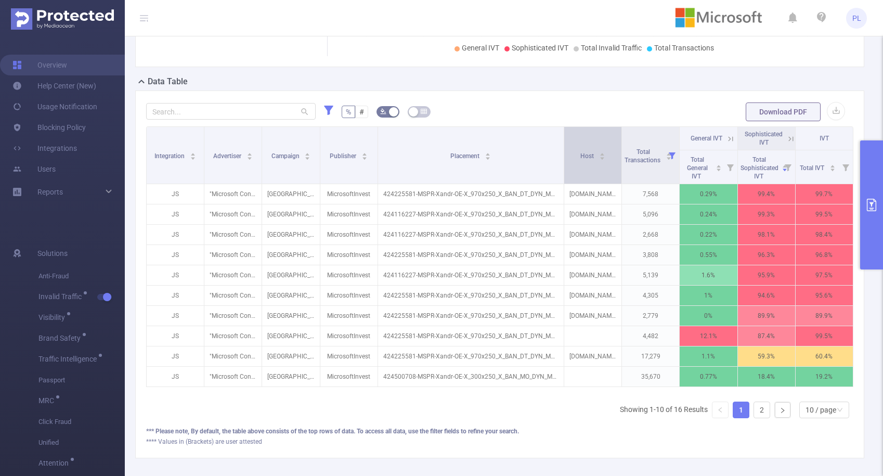
drag, startPoint x: 495, startPoint y: 173, endPoint x: 572, endPoint y: 173, distance: 76.9
click at [572, 150] on tr "Integration Advertiser Campaign Publisher Placement Host Total Transactions Gen…" at bounding box center [500, 138] width 706 height 23
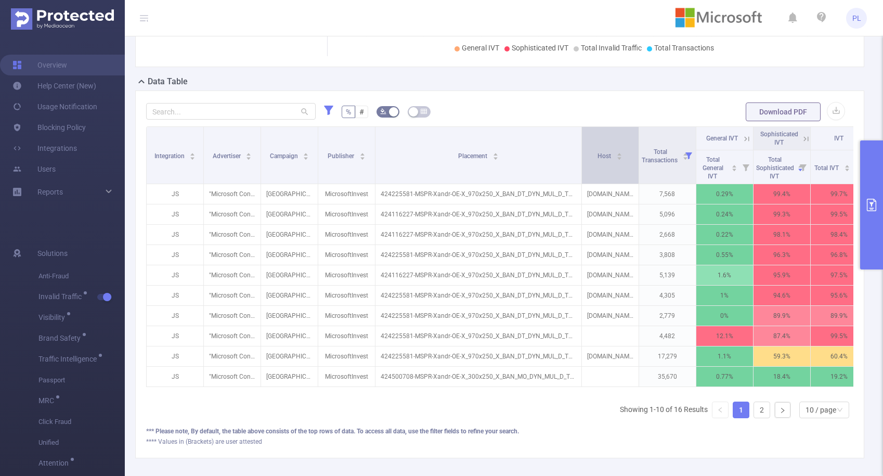
drag, startPoint x: 558, startPoint y: 173, endPoint x: 580, endPoint y: 174, distance: 21.9
click at [580, 174] on span at bounding box center [581, 155] width 5 height 57
click at [805, 140] on icon at bounding box center [805, 138] width 9 height 9
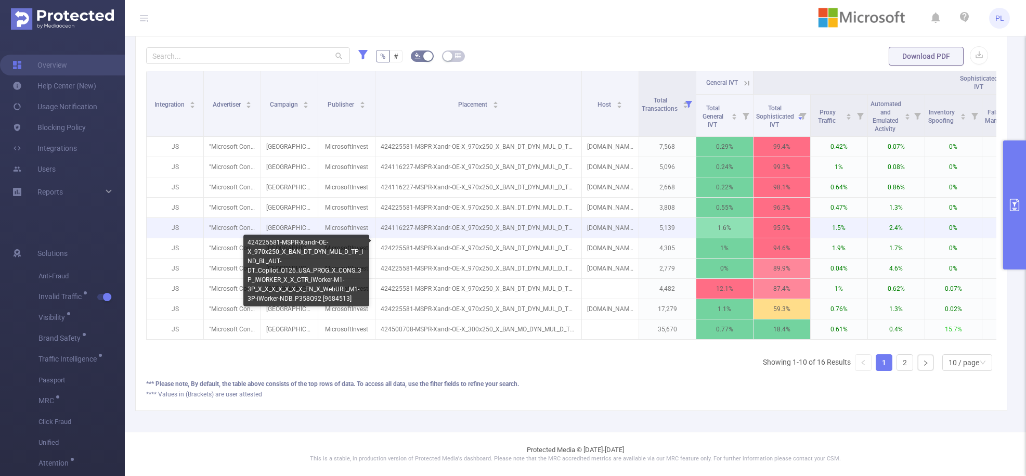
scroll to position [259, 0]
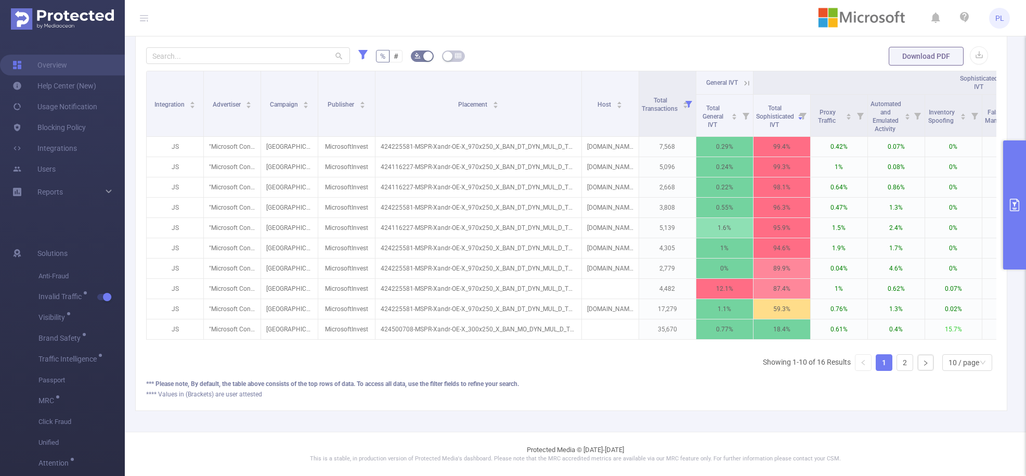
click at [828, 165] on button "primary" at bounding box center [1014, 204] width 23 height 129
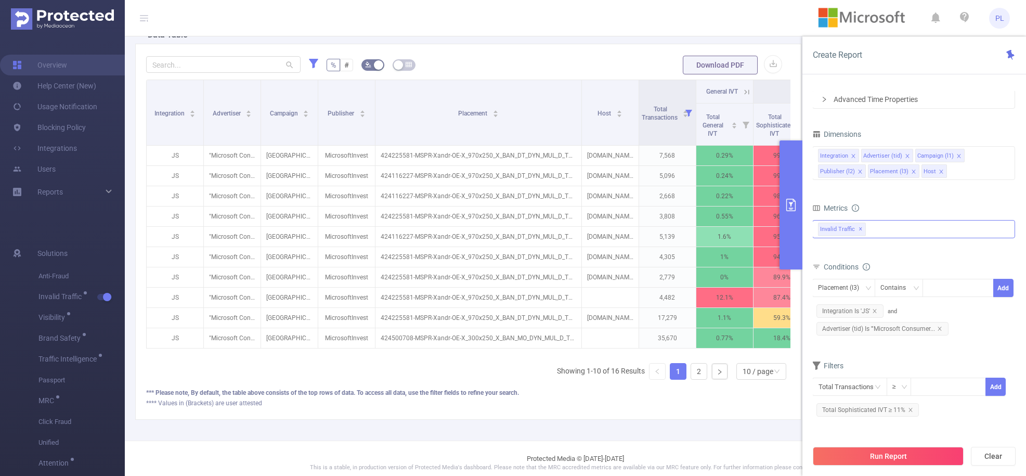
click at [793, 174] on button "primary" at bounding box center [790, 204] width 23 height 129
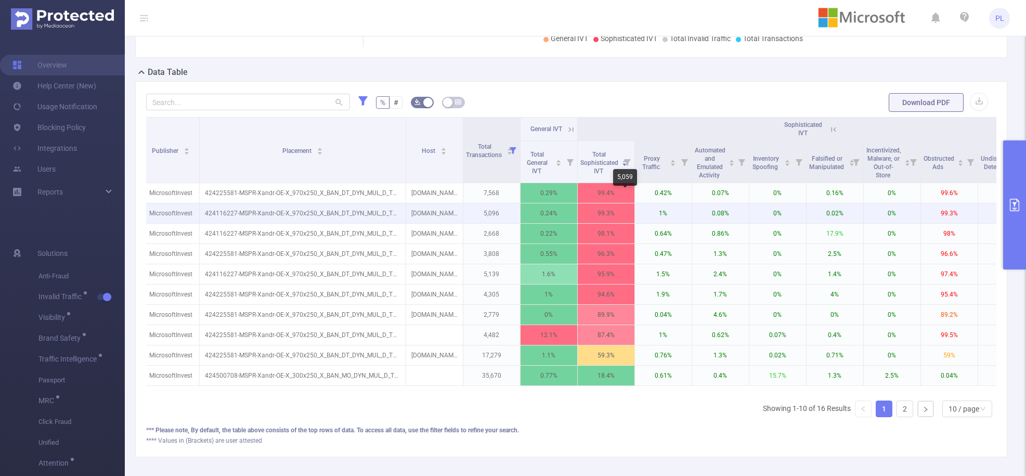
scroll to position [215, 0]
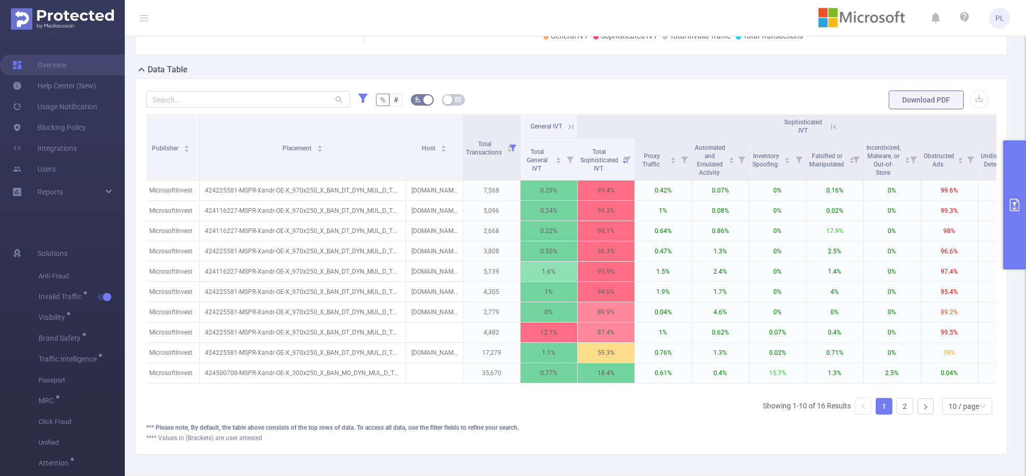
click at [828, 387] on div "Integration Advertiser Campaign Publisher Placement Host Total Transactions Gen…" at bounding box center [571, 251] width 850 height 275
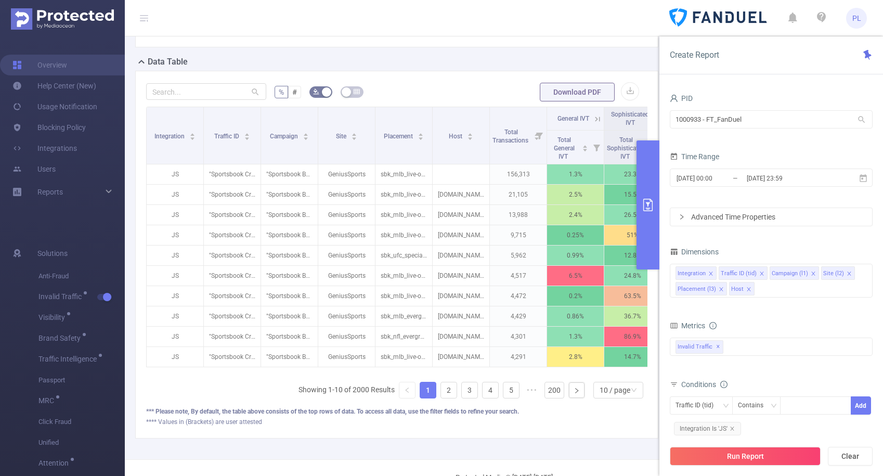
scroll to position [0, 43]
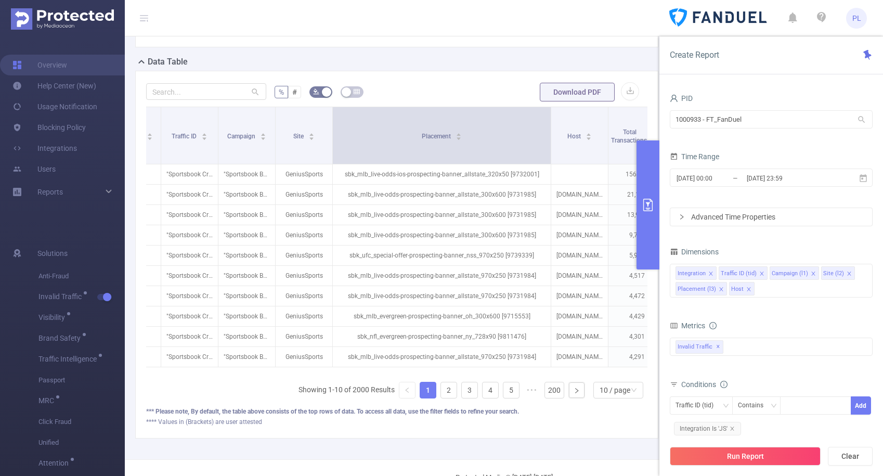
drag, startPoint x: 387, startPoint y: 119, endPoint x: 549, endPoint y: 147, distance: 164.7
click at [549, 147] on span at bounding box center [550, 135] width 5 height 57
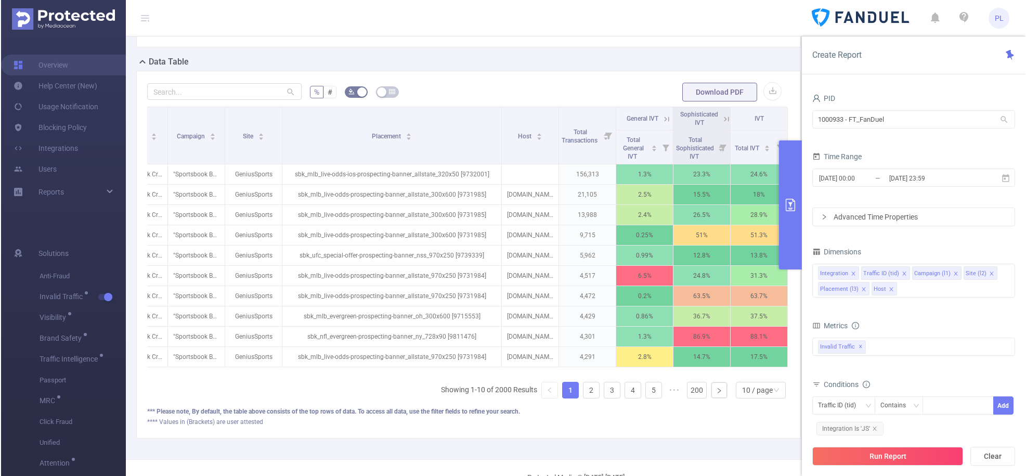
scroll to position [0, 100]
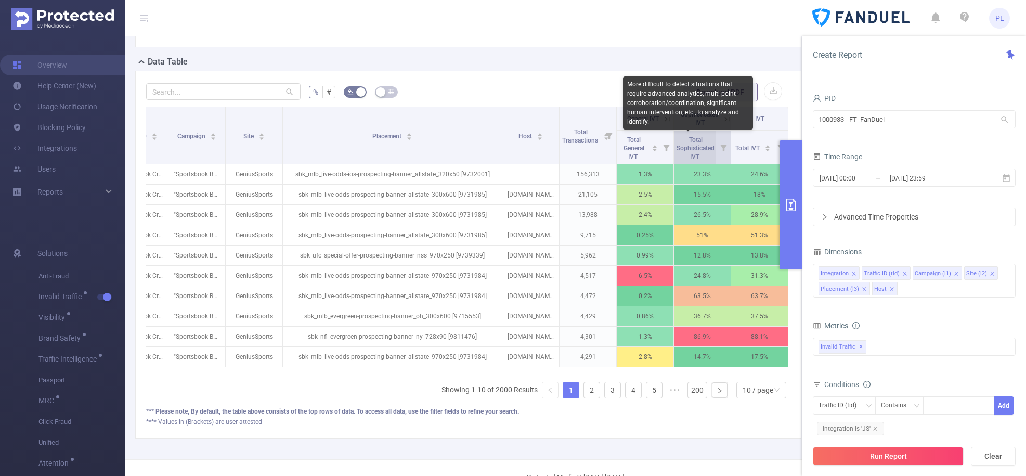
click at [702, 151] on span "Total Sophisticated IVT" at bounding box center [695, 148] width 38 height 24
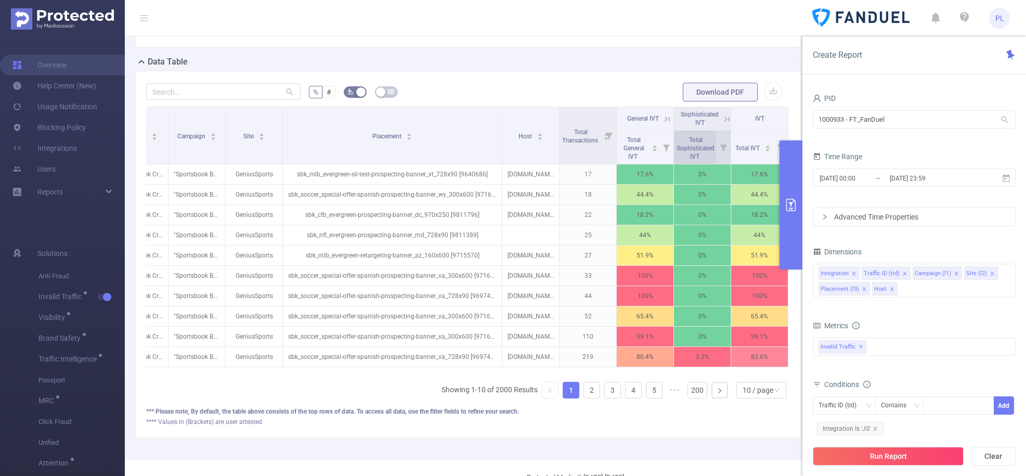
click at [702, 153] on span "Total Sophisticated IVT" at bounding box center [695, 147] width 38 height 27
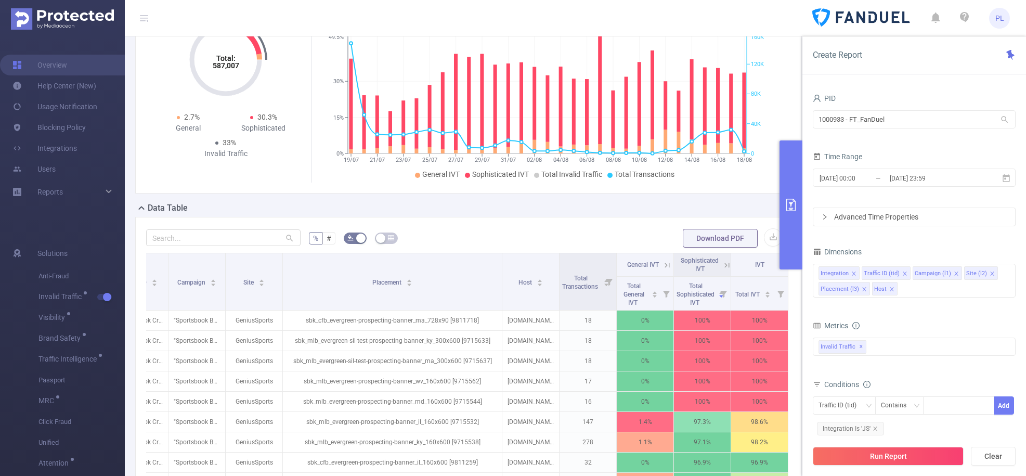
scroll to position [268, 0]
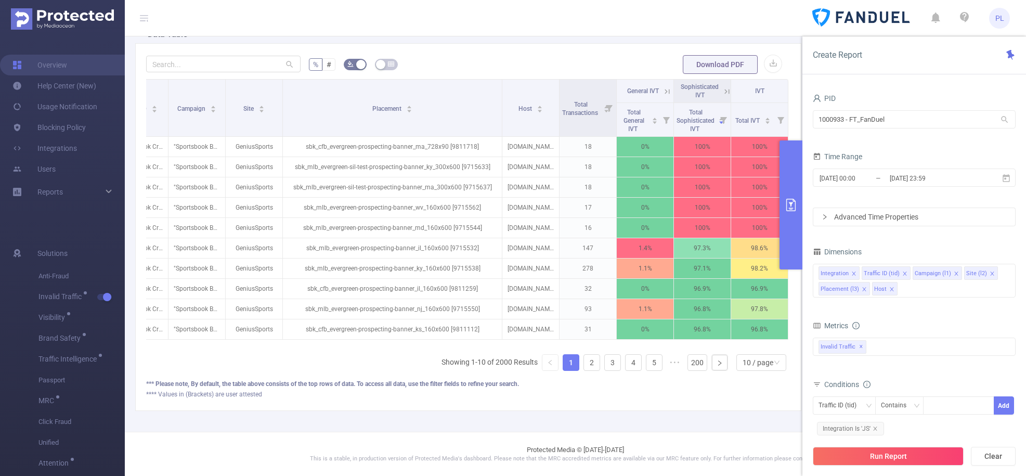
click at [722, 87] on icon at bounding box center [726, 91] width 9 height 9
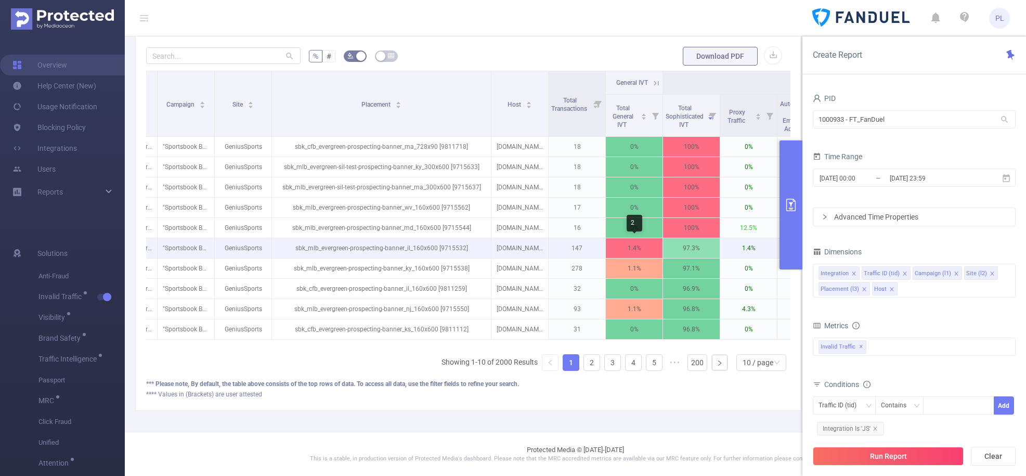
scroll to position [0, 118]
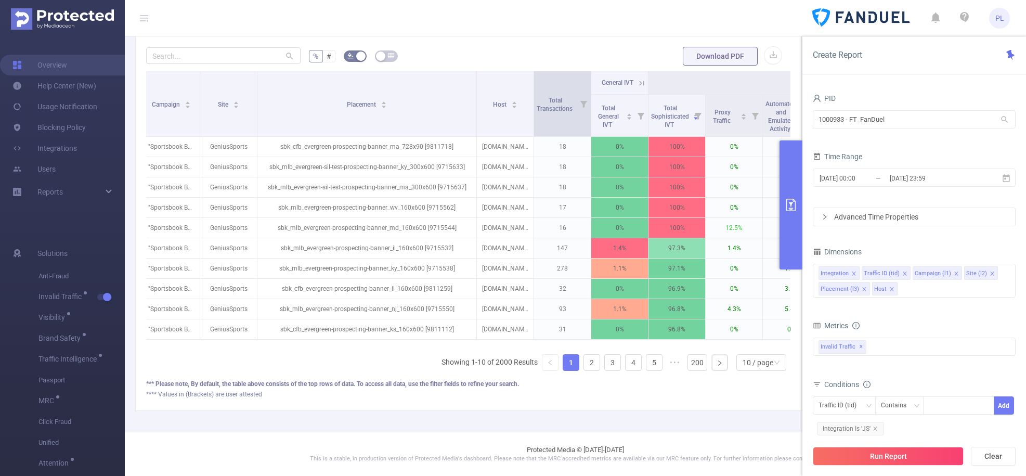
click at [585, 101] on icon at bounding box center [583, 104] width 7 height 7
drag, startPoint x: 467, startPoint y: 164, endPoint x: 483, endPoint y: 164, distance: 15.6
click at [478, 164] on div at bounding box center [474, 163] width 7 height 7
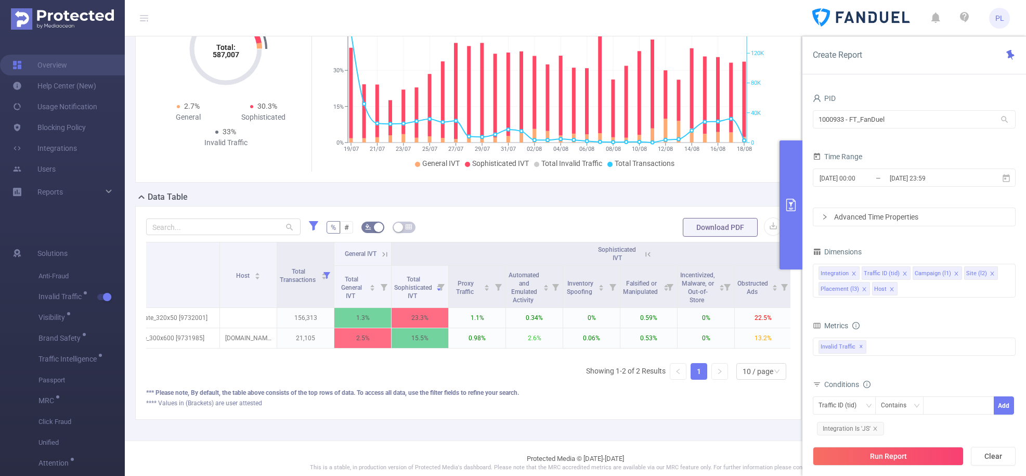
scroll to position [0, 167]
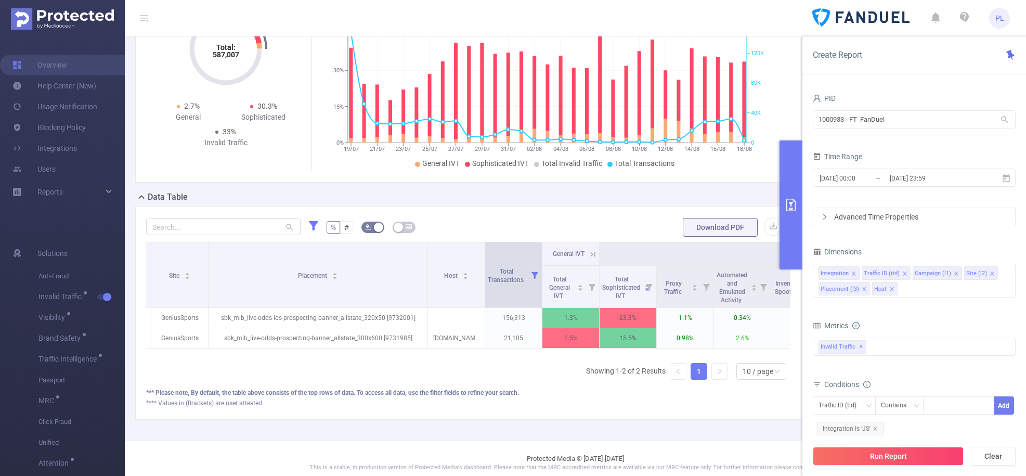
click at [534, 272] on icon at bounding box center [534, 275] width 7 height 7
drag, startPoint x: 436, startPoint y: 333, endPoint x: 427, endPoint y: 333, distance: 8.8
click at [427, 333] on div "0 156K" at bounding box center [474, 334] width 115 height 6
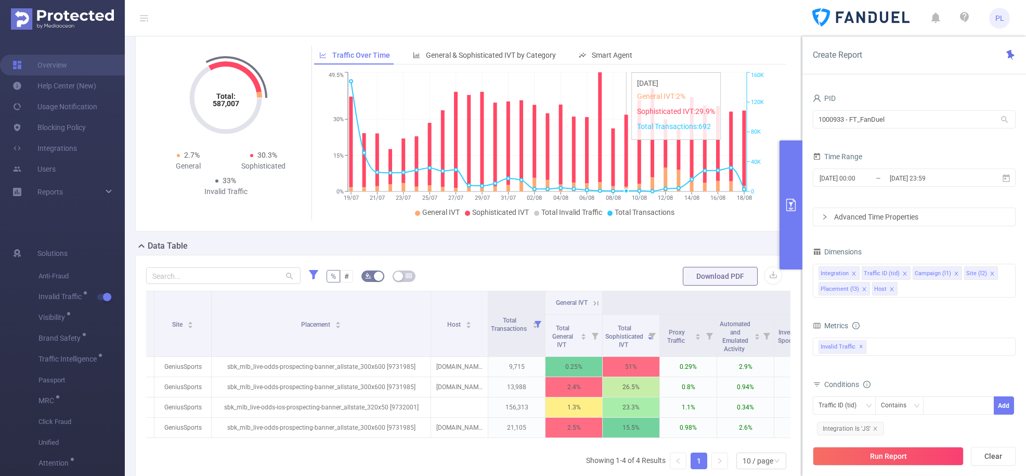
scroll to position [0, 0]
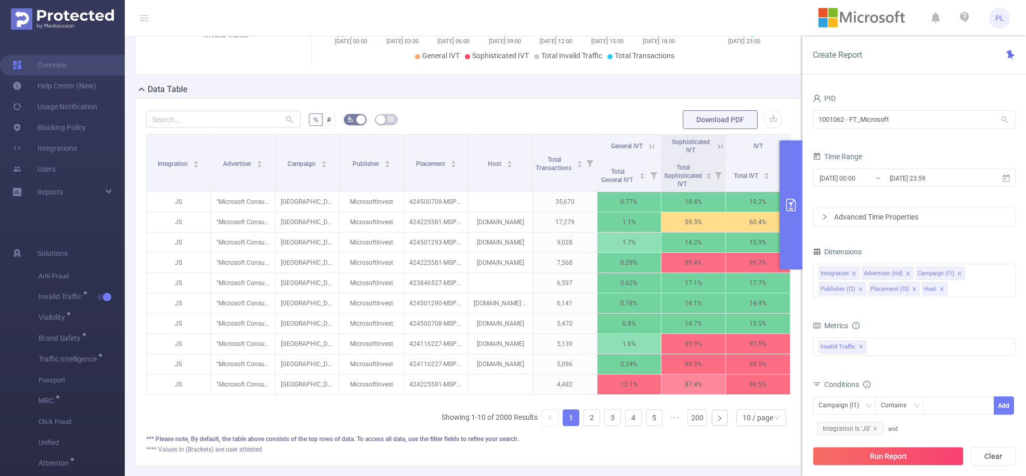
scroll to position [205, 0]
click at [716, 149] on icon at bounding box center [719, 145] width 9 height 9
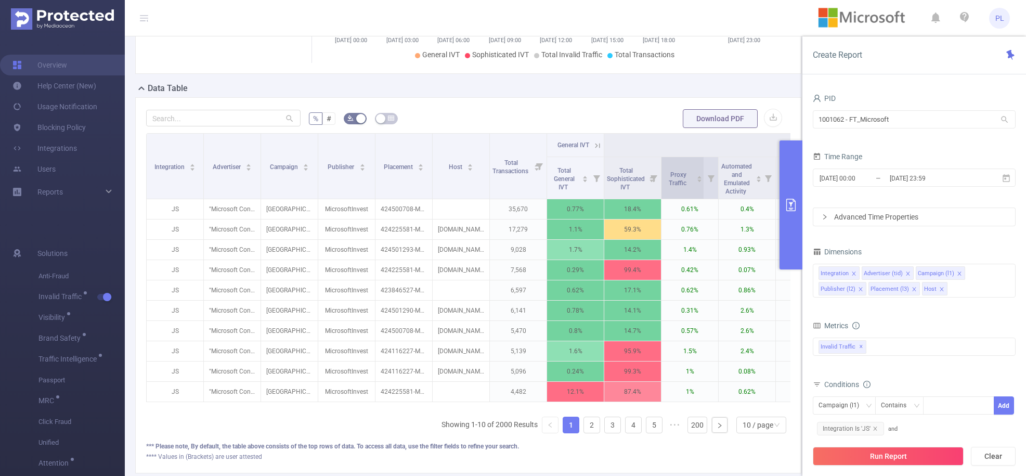
scroll to position [0, 27]
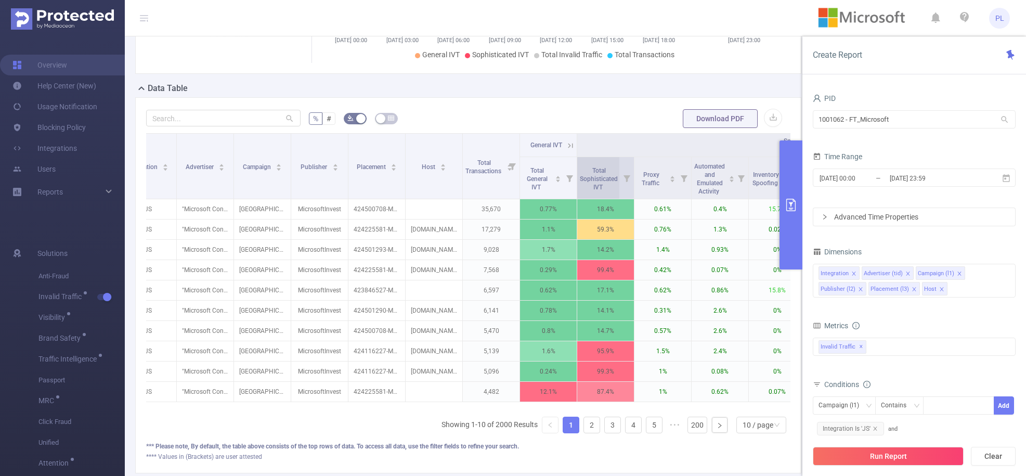
click at [610, 185] on span "Total Sophisticated IVT" at bounding box center [599, 177] width 38 height 27
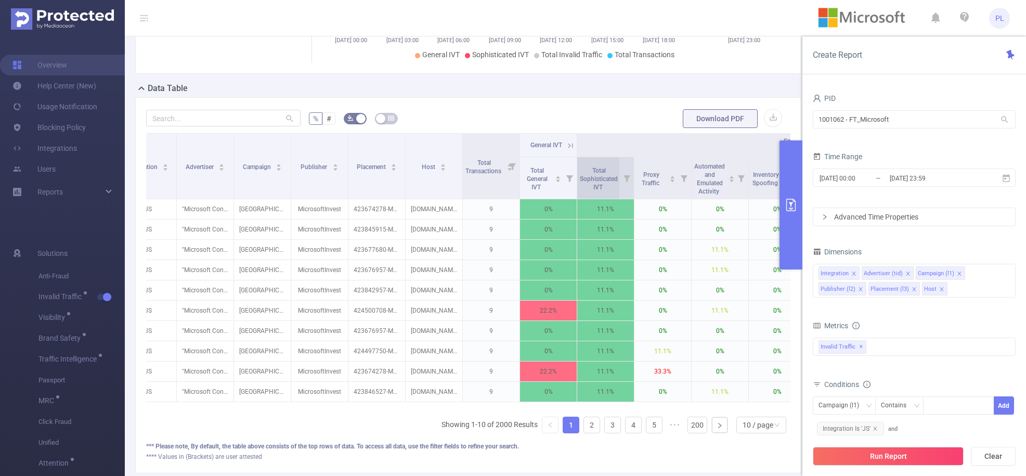
click at [609, 185] on span "Total Sophisticated IVT" at bounding box center [599, 177] width 38 height 27
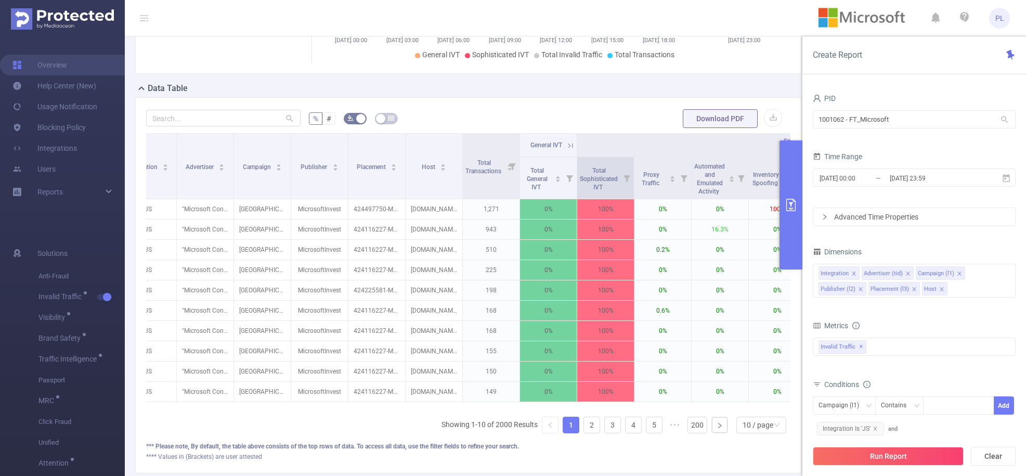
click at [627, 177] on icon at bounding box center [626, 178] width 7 height 7
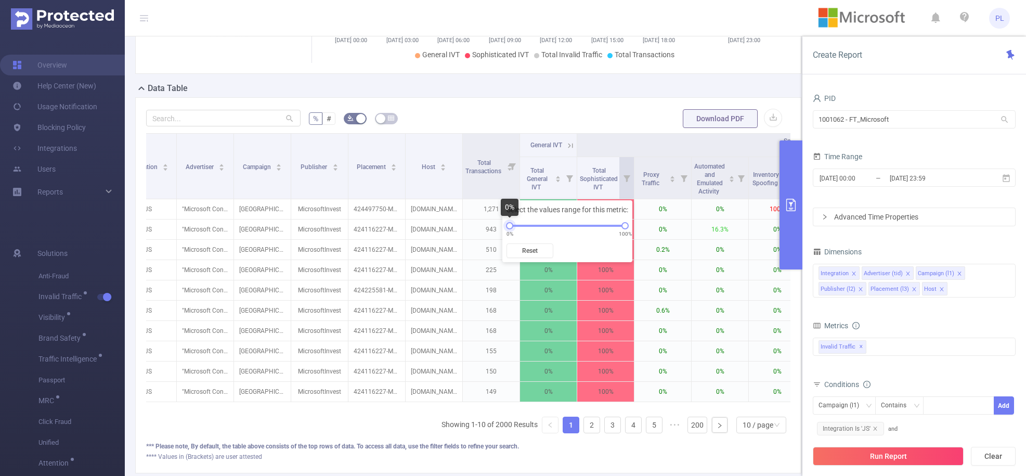
drag, startPoint x: 511, startPoint y: 224, endPoint x: 502, endPoint y: 224, distance: 9.4
click at [502, 224] on div "Select the values range for this metric: 0% 100% Reset" at bounding box center [567, 231] width 130 height 62
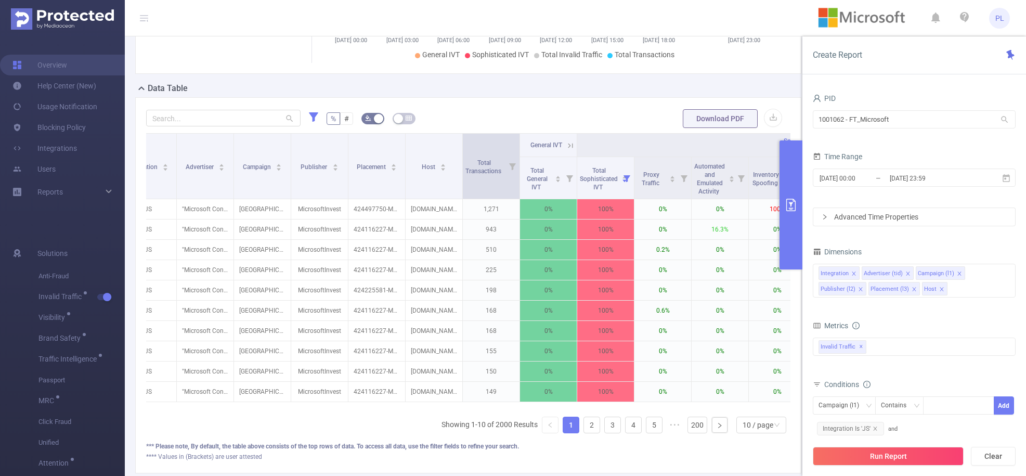
click at [513, 164] on icon at bounding box center [512, 166] width 7 height 7
click at [398, 225] on div at bounding box center [395, 225] width 7 height 7
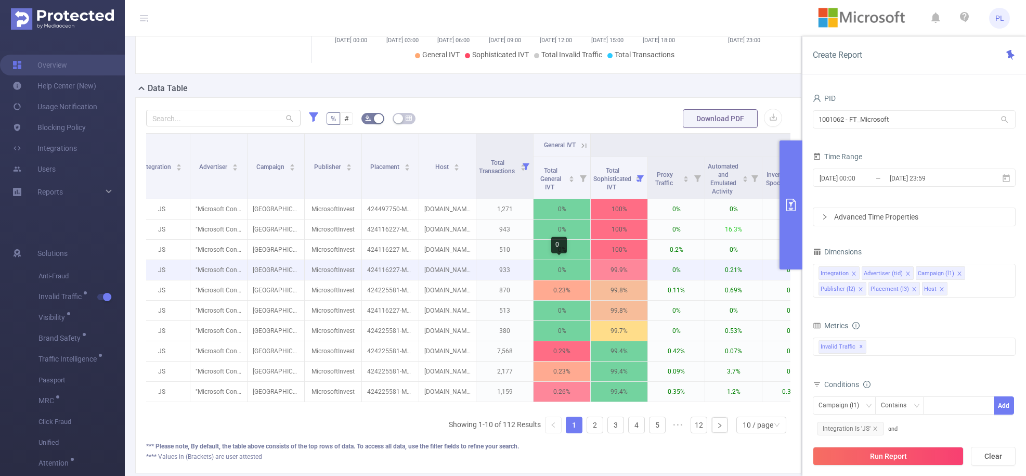
scroll to position [0, 0]
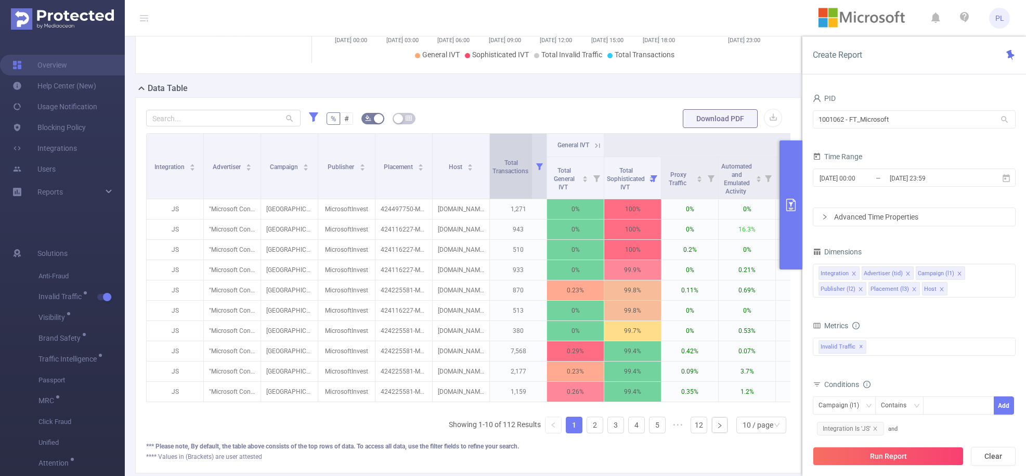
click at [511, 175] on div "Total Transactions" at bounding box center [515, 165] width 47 height 19
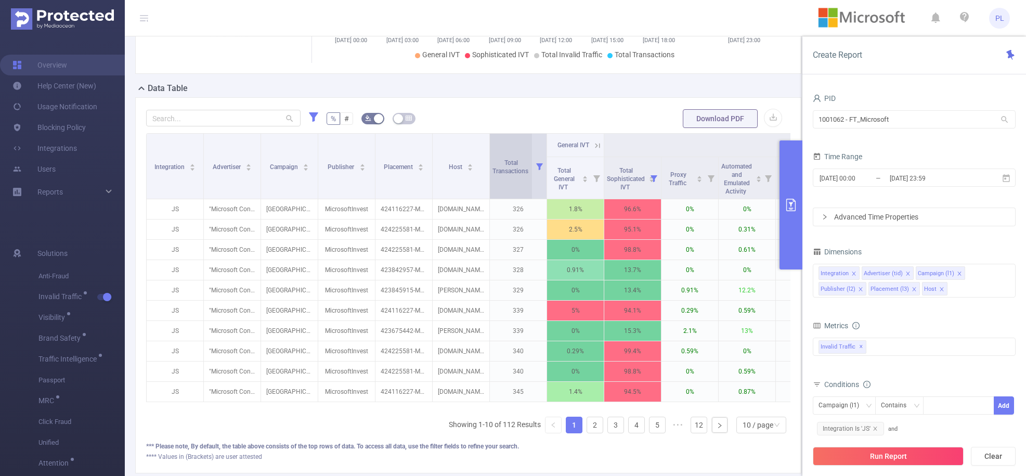
click at [511, 175] on div "Total Transactions" at bounding box center [515, 165] width 47 height 19
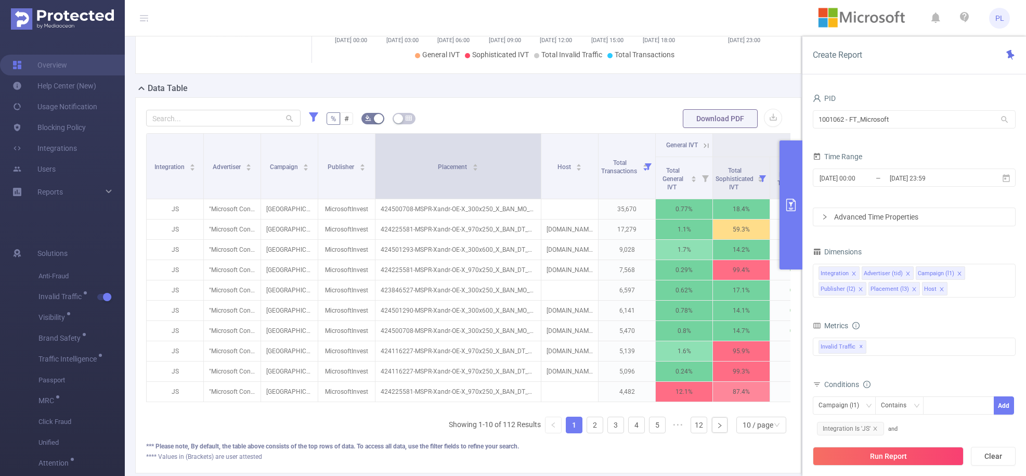
drag, startPoint x: 431, startPoint y: 146, endPoint x: 540, endPoint y: 148, distance: 108.6
click at [540, 148] on span at bounding box center [540, 166] width 5 height 65
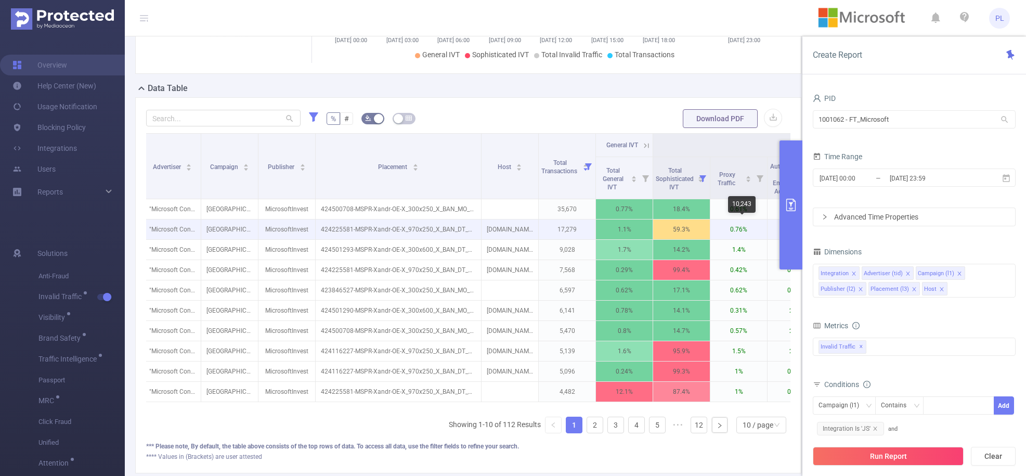
scroll to position [0, 118]
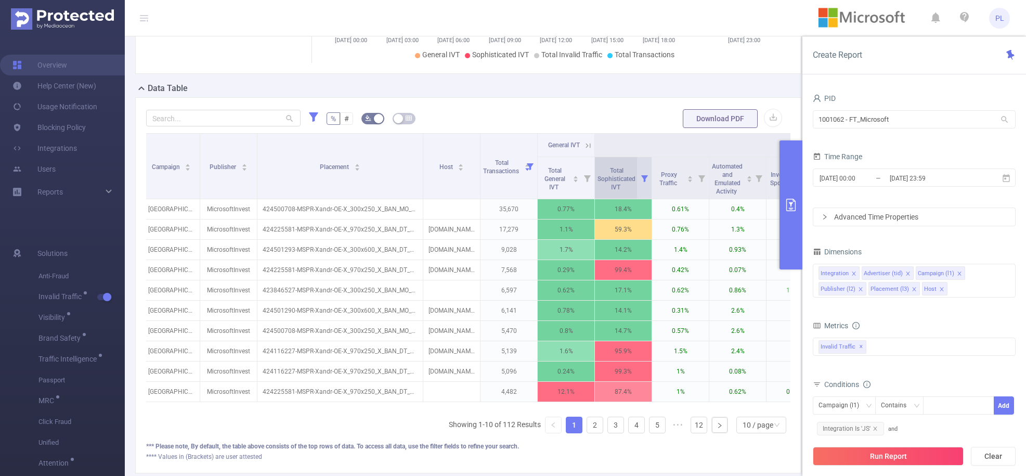
click at [623, 183] on span "Total Sophisticated IVT" at bounding box center [616, 177] width 38 height 27
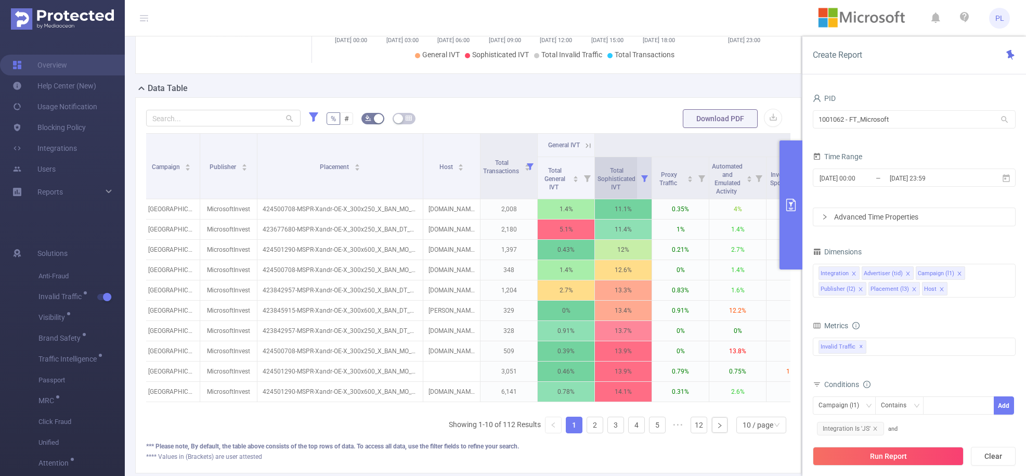
click at [623, 183] on span "Total Sophisticated IVT" at bounding box center [616, 177] width 38 height 27
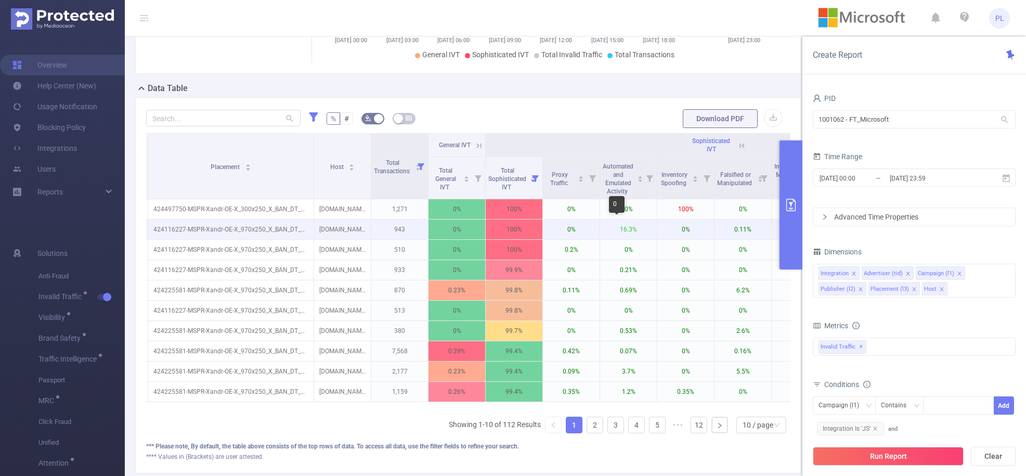
scroll to position [0, 185]
